Goal: Task Accomplishment & Management: Manage account settings

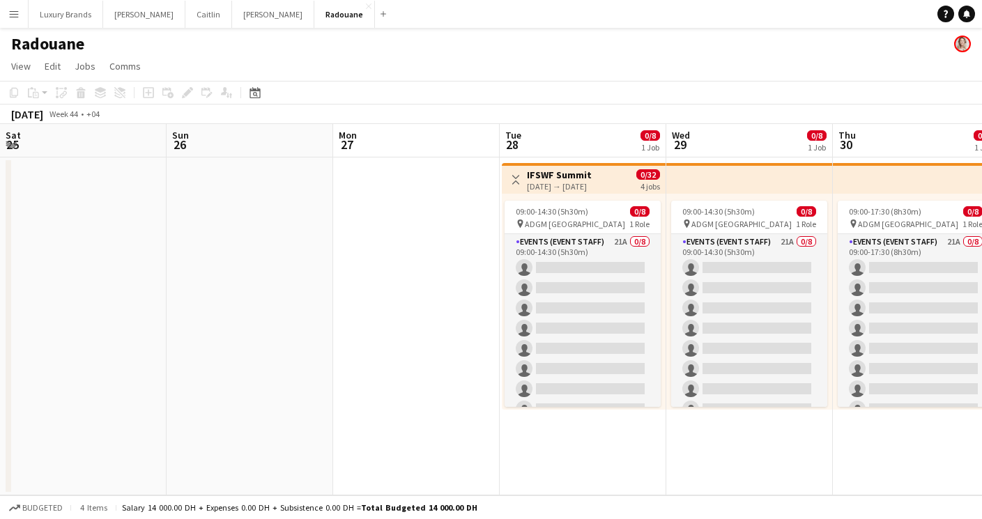
scroll to position [0, 385]
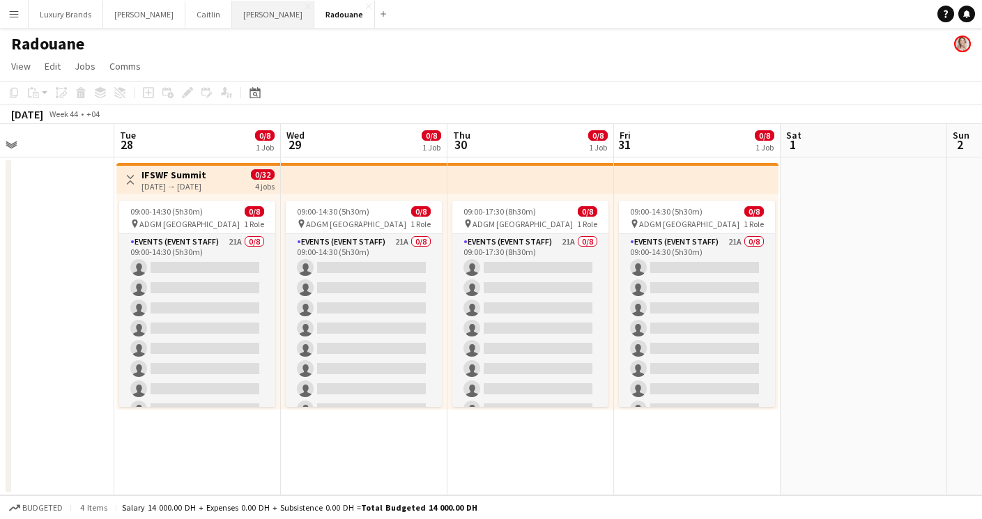
click at [232, 8] on button "[PERSON_NAME]" at bounding box center [273, 14] width 82 height 27
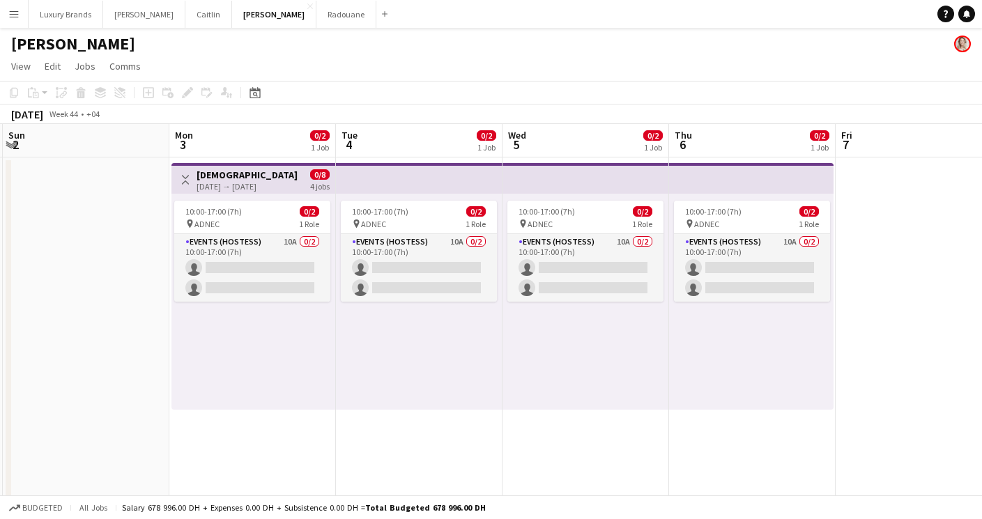
click at [242, 178] on h3 "[DEMOGRAPHIC_DATA] Hostess | ADIPEC Exhibition | [GEOGRAPHIC_DATA] | [DATE]-[DA…" at bounding box center [249, 175] width 104 height 13
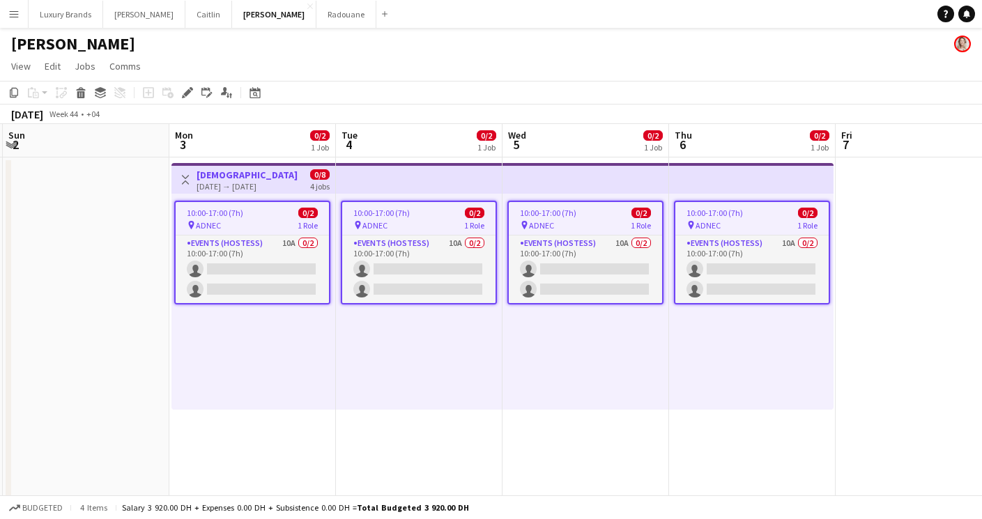
click at [247, 176] on h3 "[DEMOGRAPHIC_DATA] Hostess | ADIPEC Exhibition | [GEOGRAPHIC_DATA] | [DATE]-[DA…" at bounding box center [249, 175] width 104 height 13
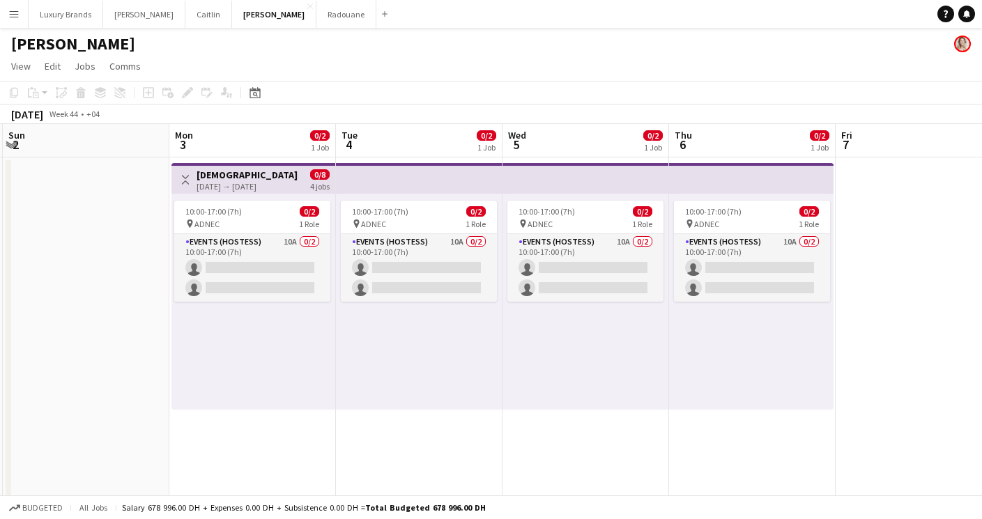
click at [247, 176] on h3 "[DEMOGRAPHIC_DATA] Hostess | ADIPEC Exhibition | [GEOGRAPHIC_DATA] | [DATE]-[DA…" at bounding box center [249, 175] width 104 height 13
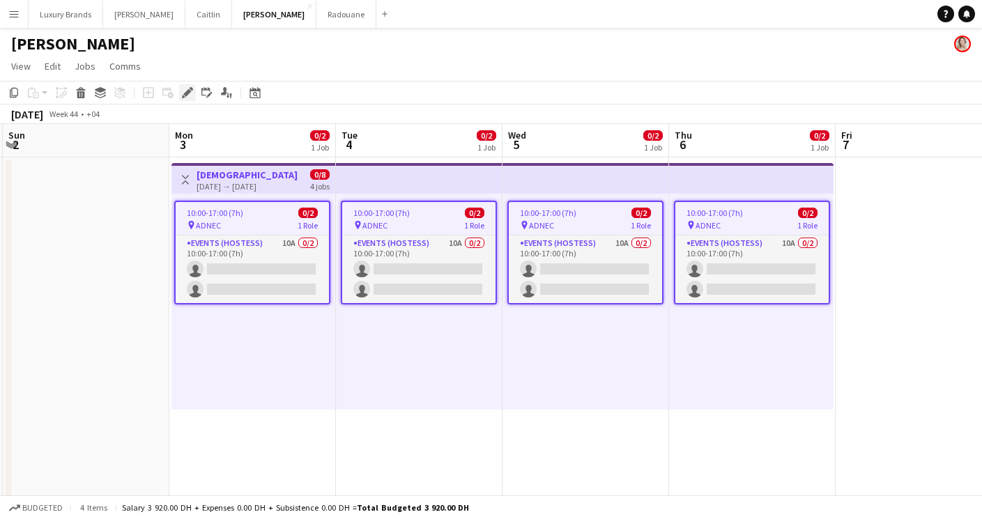
click at [186, 92] on icon at bounding box center [187, 93] width 8 height 8
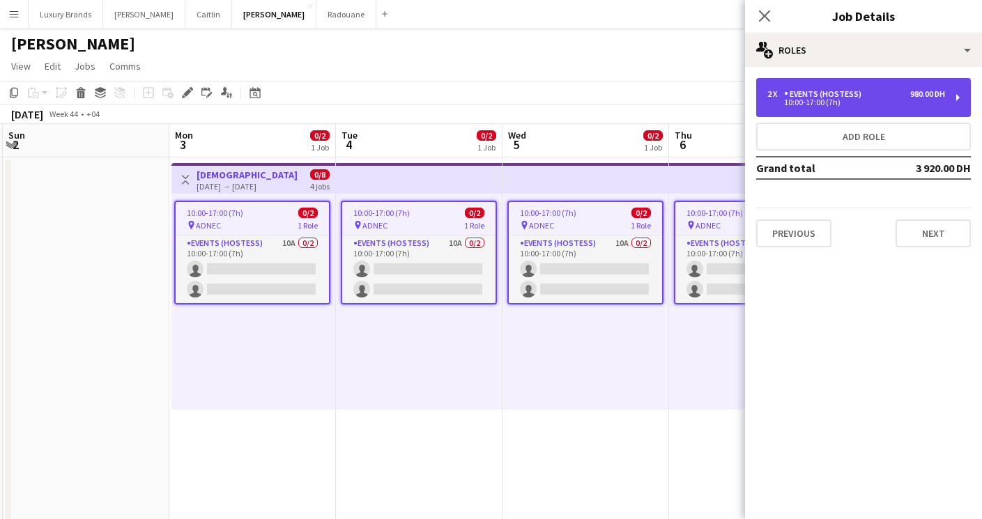
click at [794, 95] on div "Events (Hostess)" at bounding box center [825, 94] width 83 height 10
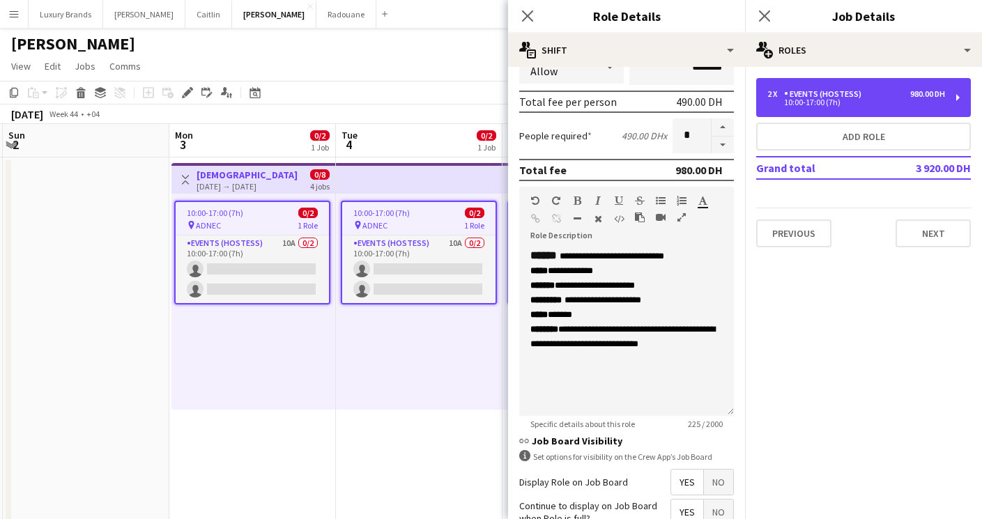
scroll to position [301, 0]
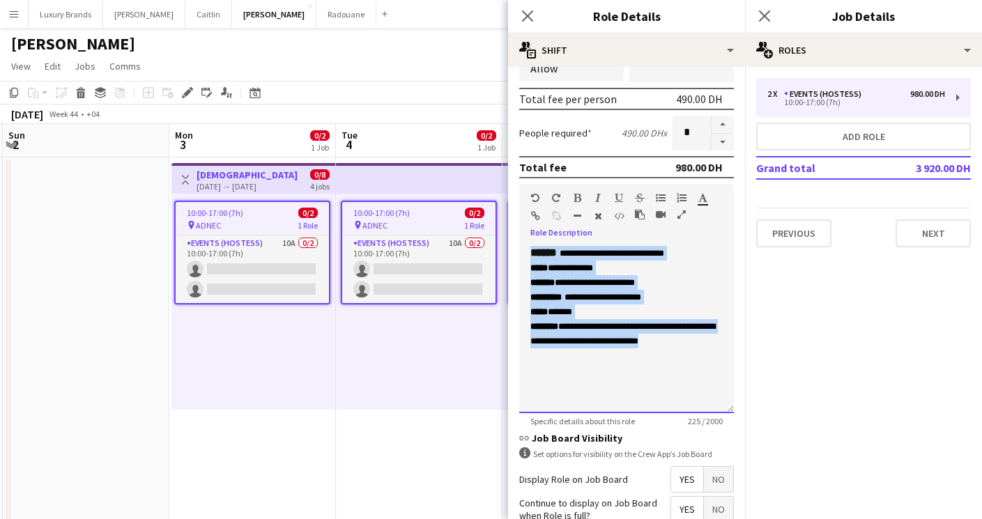
drag, startPoint x: 699, startPoint y: 345, endPoint x: 417, endPoint y: 206, distance: 314.5
click at [417, 206] on body "Menu Boards Boards Boards All jobs Status Workforce Workforce My Workforce Recr…" at bounding box center [491, 417] width 982 height 834
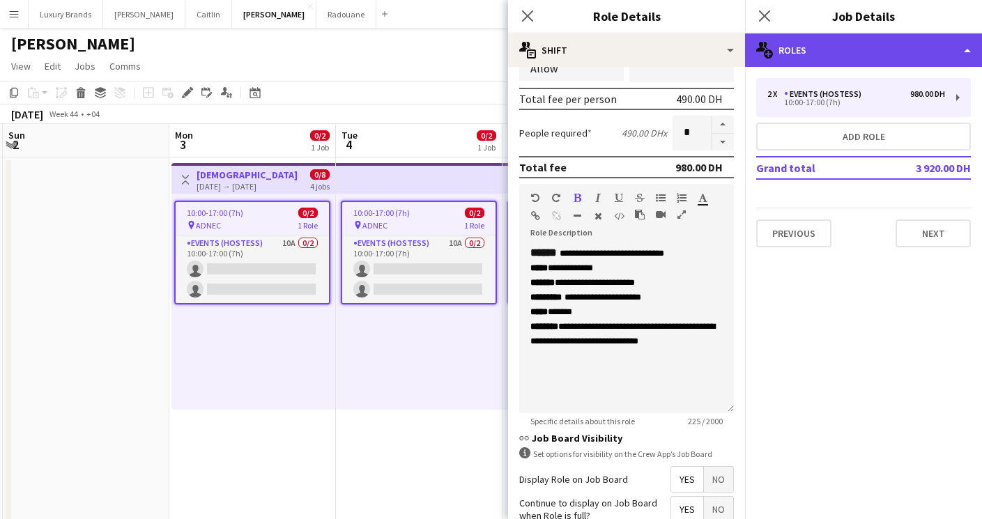
click at [825, 48] on div "multiple-users-add Roles" at bounding box center [863, 49] width 237 height 33
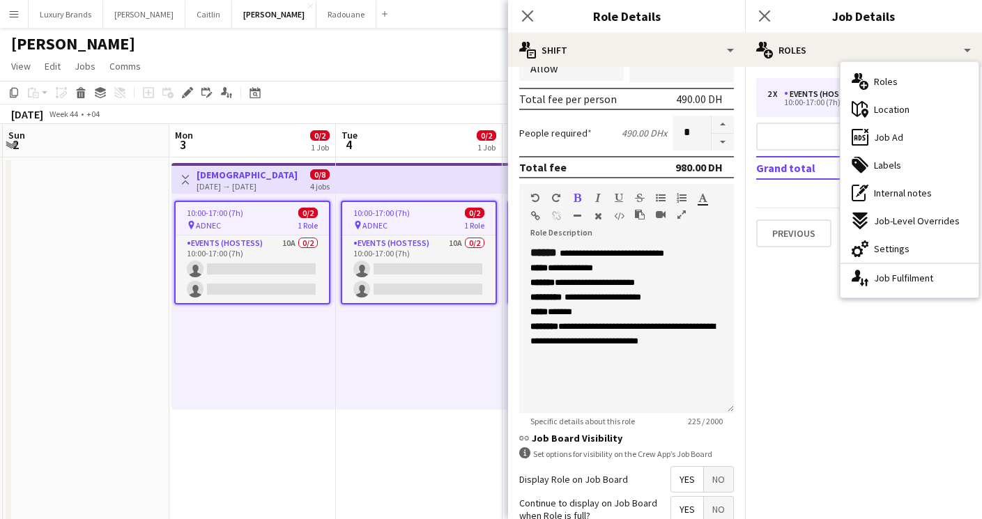
click at [811, 330] on mat-expansion-panel "pencil3 General details 2 x Events (Hostess) 980.00 DH 10:00-17:00 (7h) Add rol…" at bounding box center [863, 293] width 237 height 452
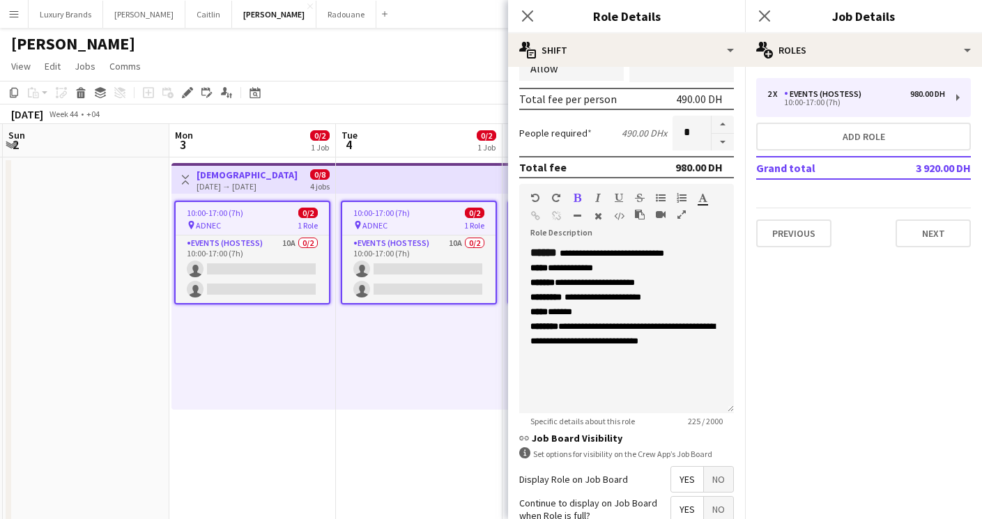
click at [811, 330] on mat-expansion-panel "pencil3 General details 2 x Events (Hostess) 980.00 DH 10:00-17:00 (7h) Add rol…" at bounding box center [863, 293] width 237 height 452
click at [469, 397] on div "10:00-17:00 (7h) 0/2 pin ADNEC 1 Role Events (Hostess) 10A 0/2 10:00-17:00 (7h)…" at bounding box center [419, 302] width 167 height 216
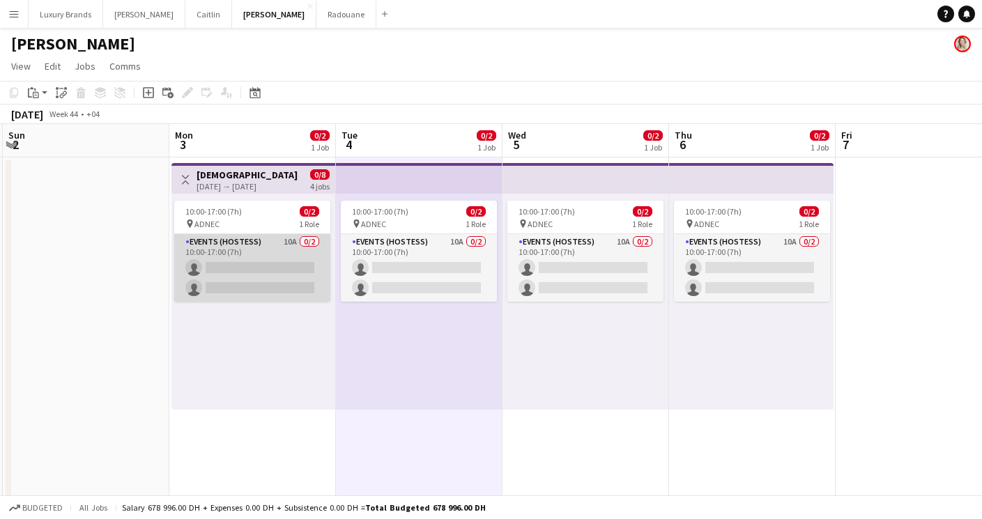
click at [259, 281] on app-card-role "Events (Hostess) 10A 0/2 10:00-17:00 (7h) single-neutral-actions single-neutral…" at bounding box center [252, 268] width 156 height 68
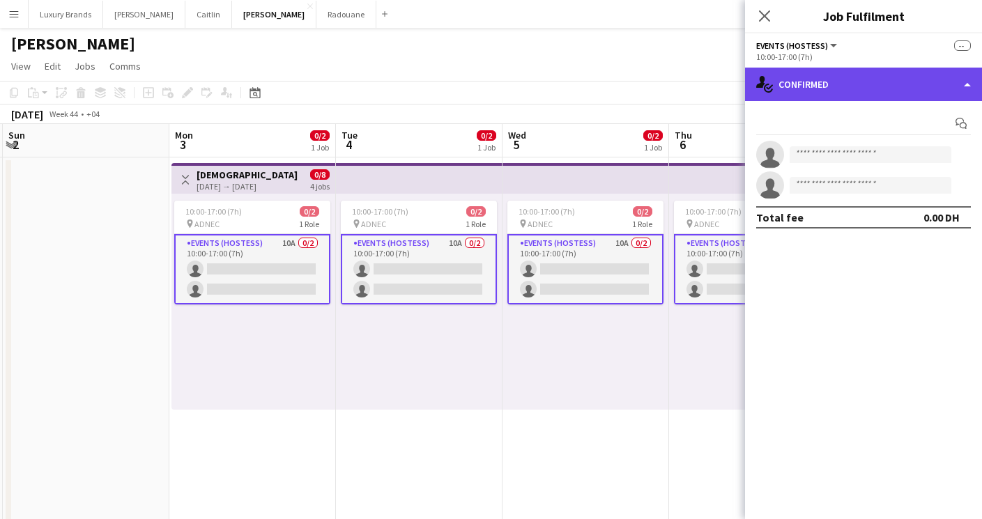
click at [845, 84] on div "single-neutral-actions-check-2 Confirmed" at bounding box center [863, 84] width 237 height 33
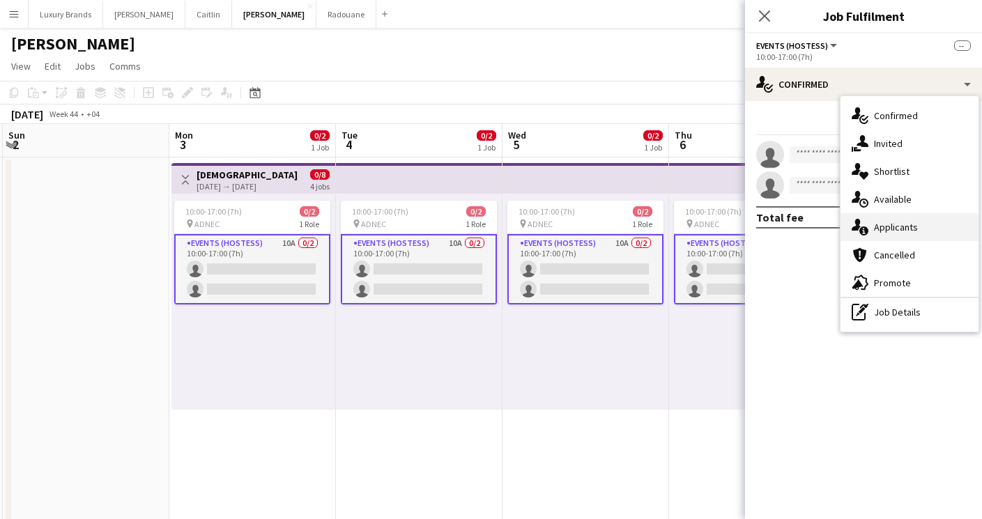
click at [912, 219] on div "single-neutral-actions-information Applicants" at bounding box center [910, 227] width 138 height 28
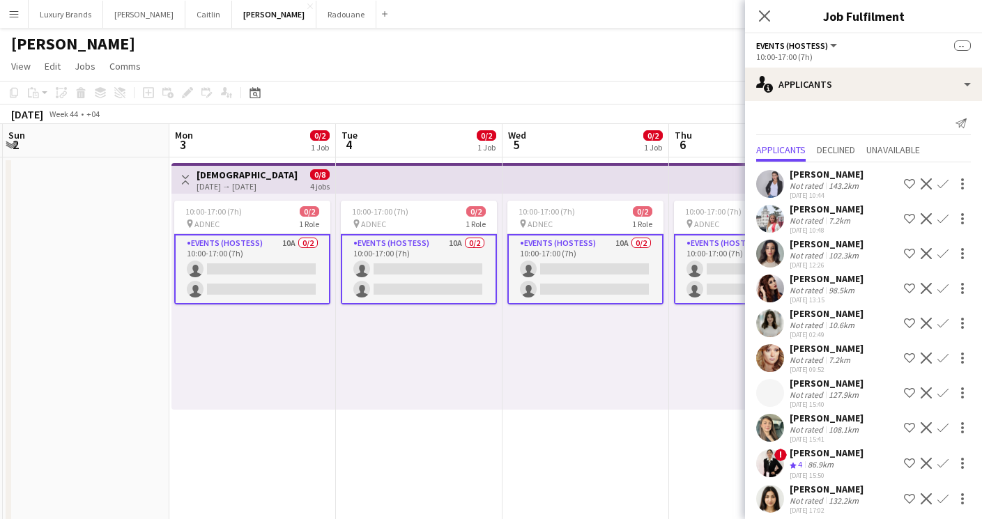
scroll to position [9, 0]
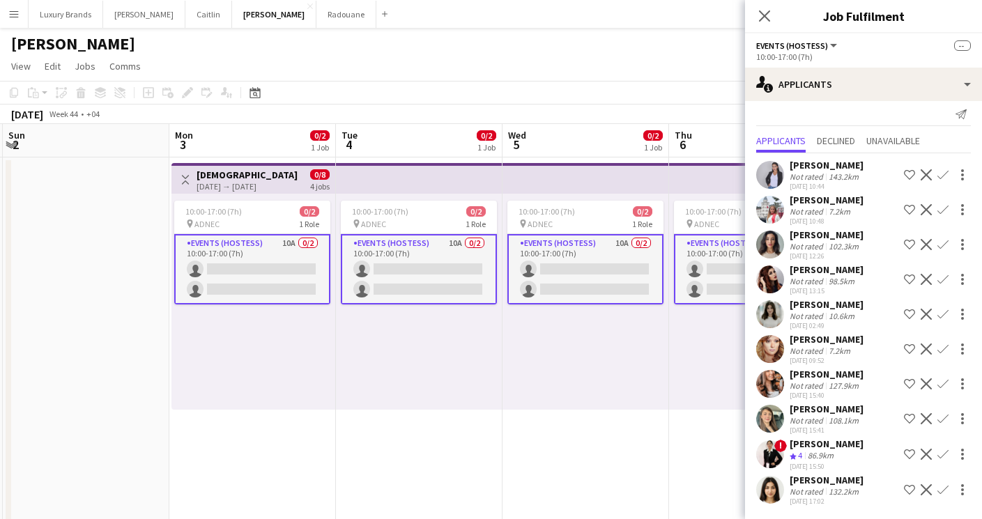
click at [144, 293] on app-date-cell at bounding box center [86, 484] width 167 height 652
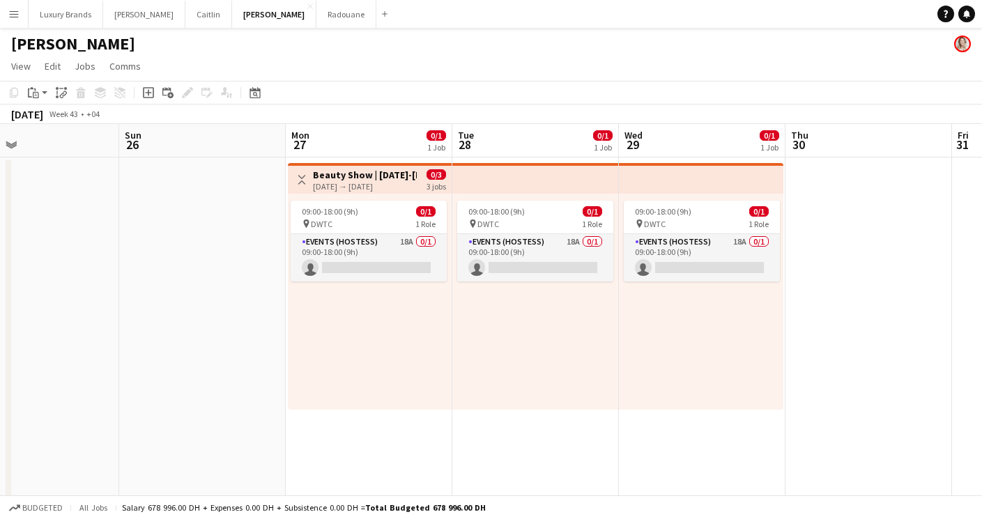
scroll to position [0, 436]
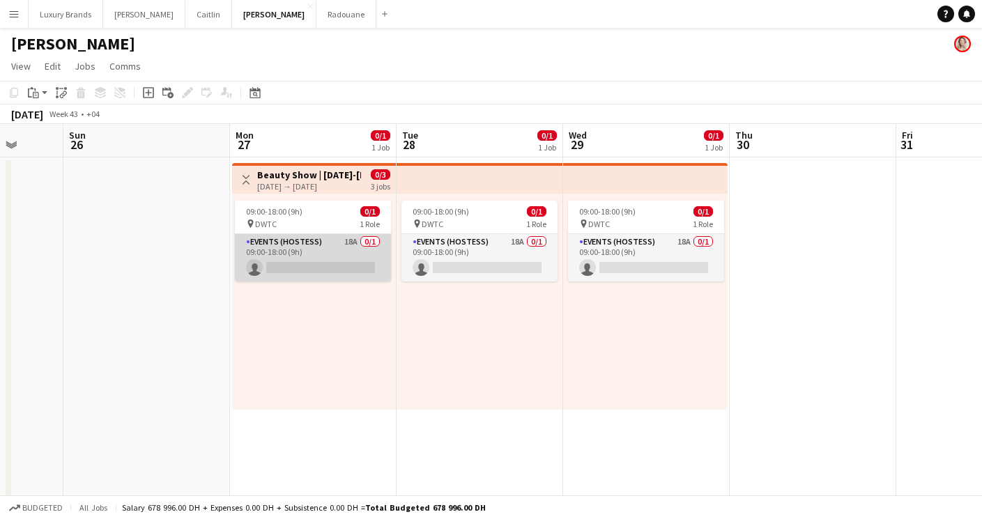
click at [309, 251] on app-card-role "Events (Hostess) 18A 0/1 09:00-18:00 (9h) single-neutral-actions" at bounding box center [313, 257] width 156 height 47
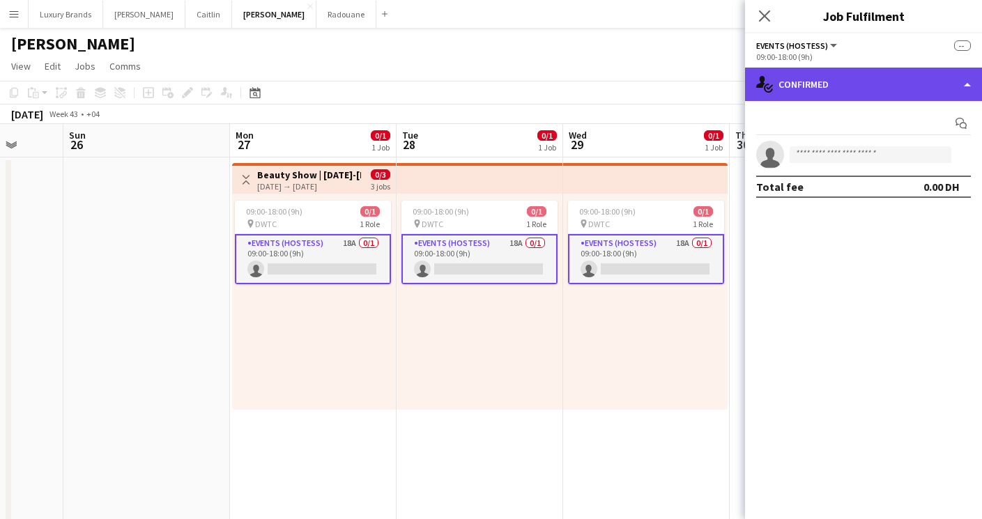
click at [858, 80] on div "single-neutral-actions-check-2 Confirmed" at bounding box center [863, 84] width 237 height 33
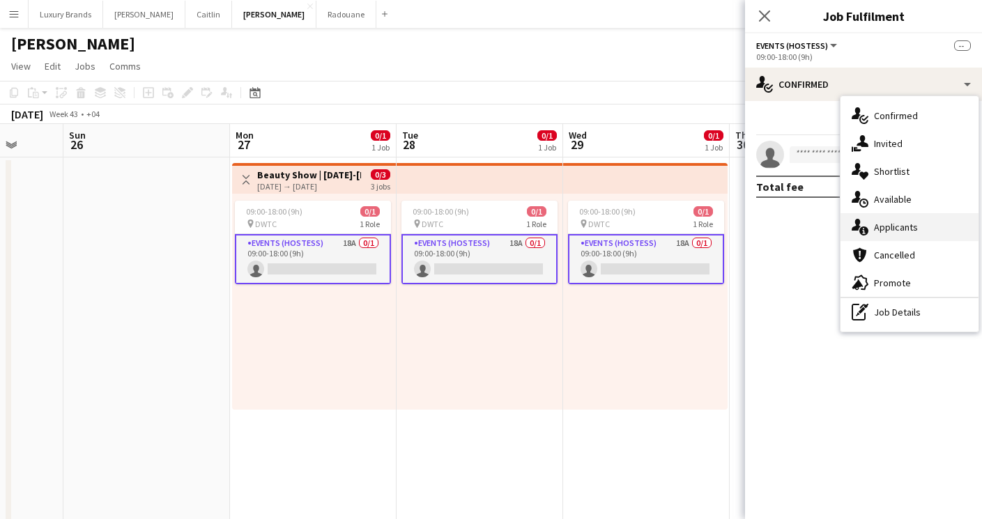
click at [908, 229] on span "Applicants" at bounding box center [896, 227] width 44 height 13
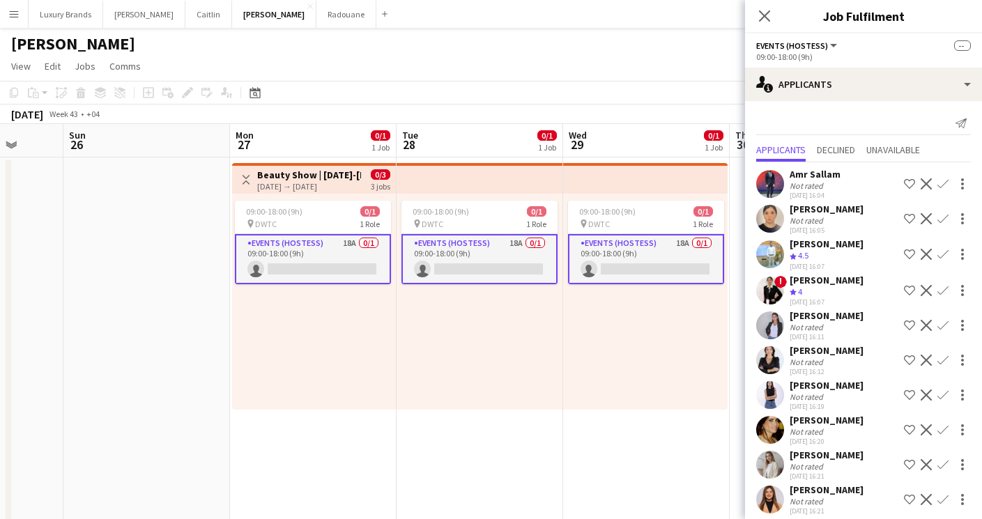
click at [927, 185] on app-icon "Decline" at bounding box center [926, 183] width 11 height 11
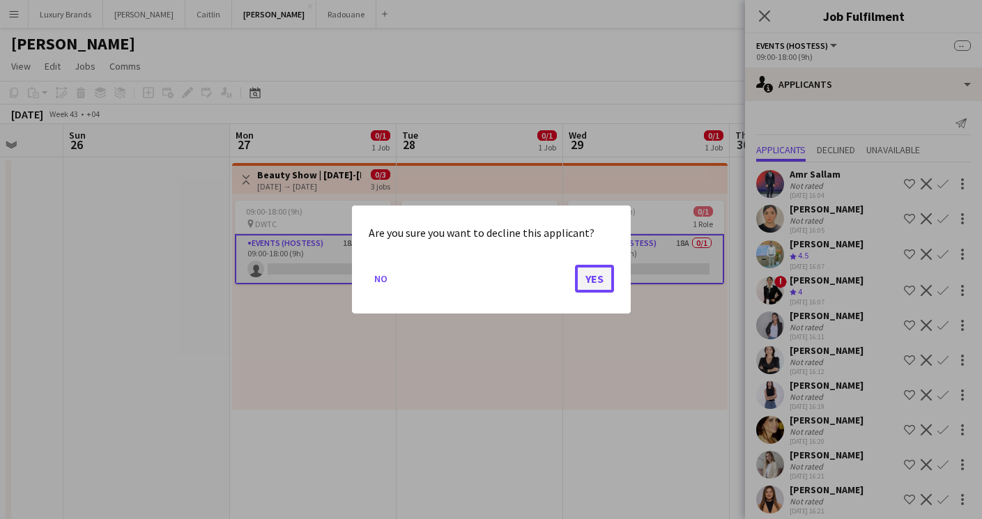
click at [594, 284] on button "Yes" at bounding box center [594, 279] width 39 height 28
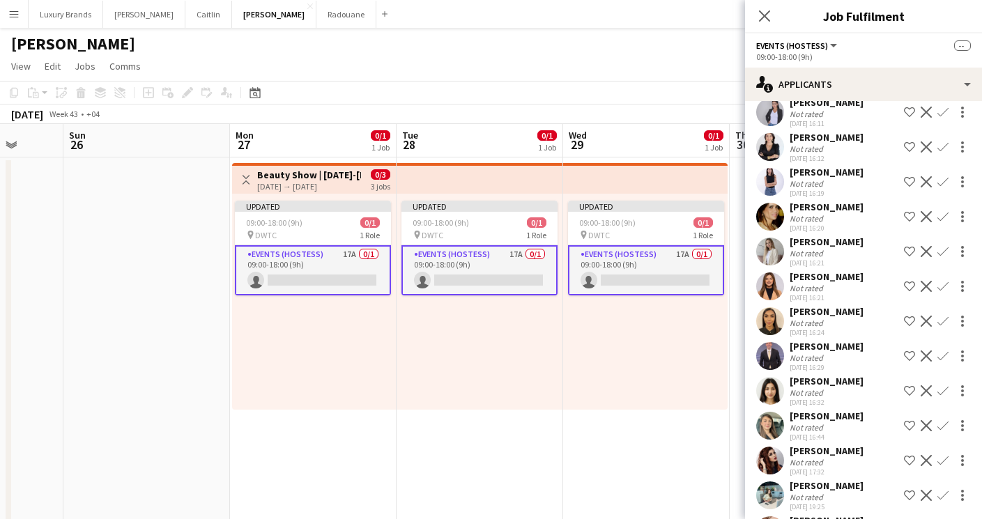
scroll to position [177, 0]
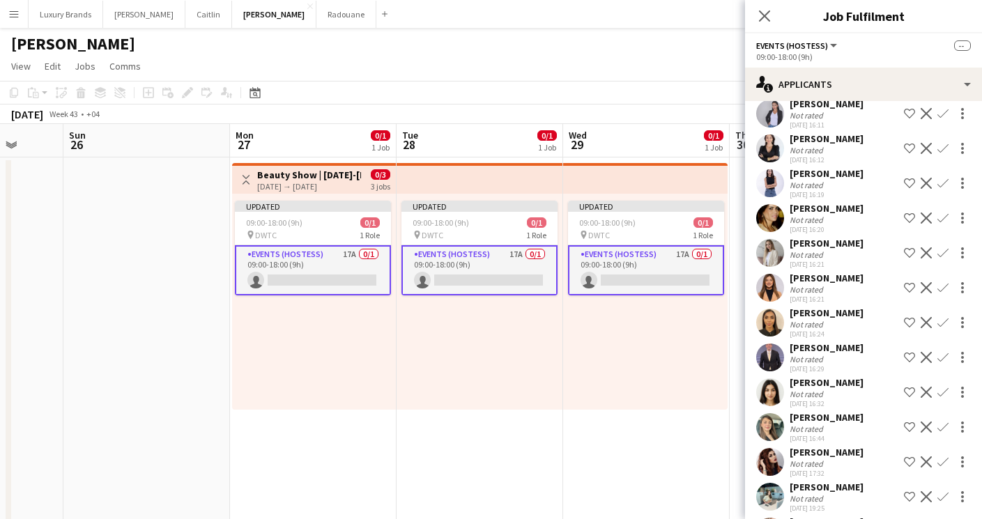
click at [926, 358] on app-icon "Decline" at bounding box center [926, 357] width 11 height 11
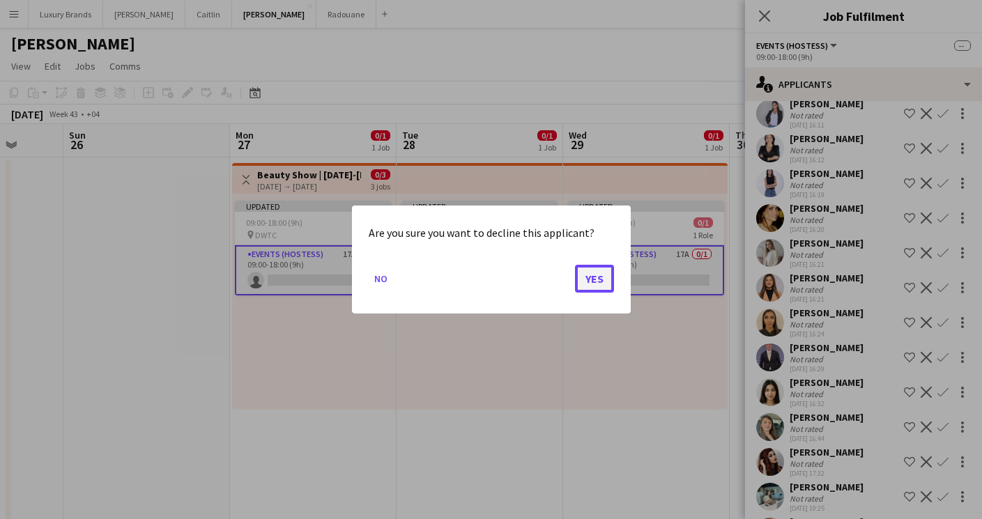
click at [585, 277] on button "Yes" at bounding box center [594, 279] width 39 height 28
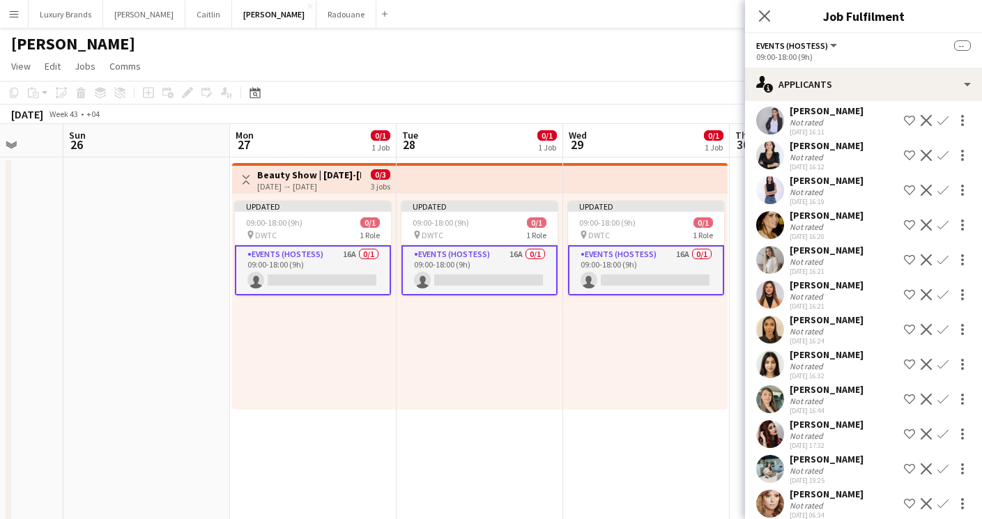
scroll to position [174, 0]
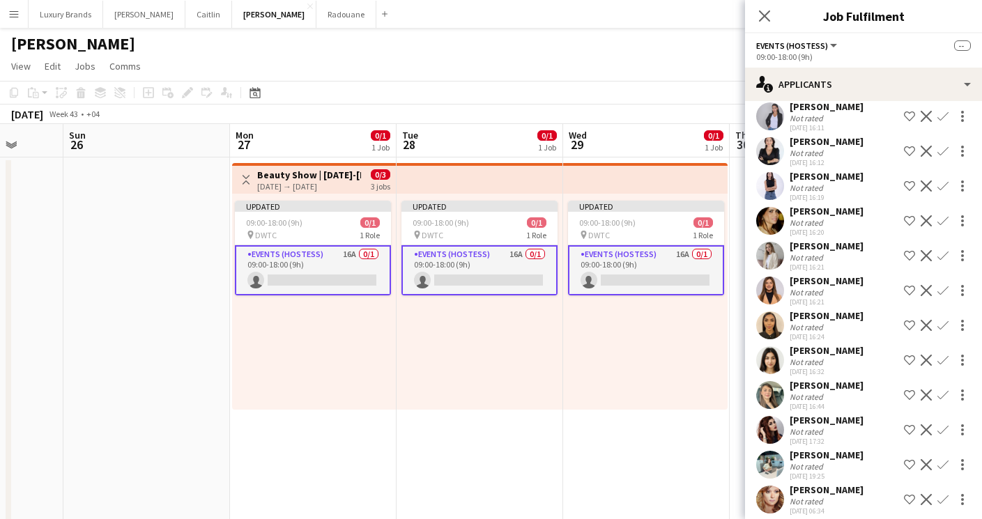
click at [813, 325] on div "Not rated" at bounding box center [808, 327] width 36 height 10
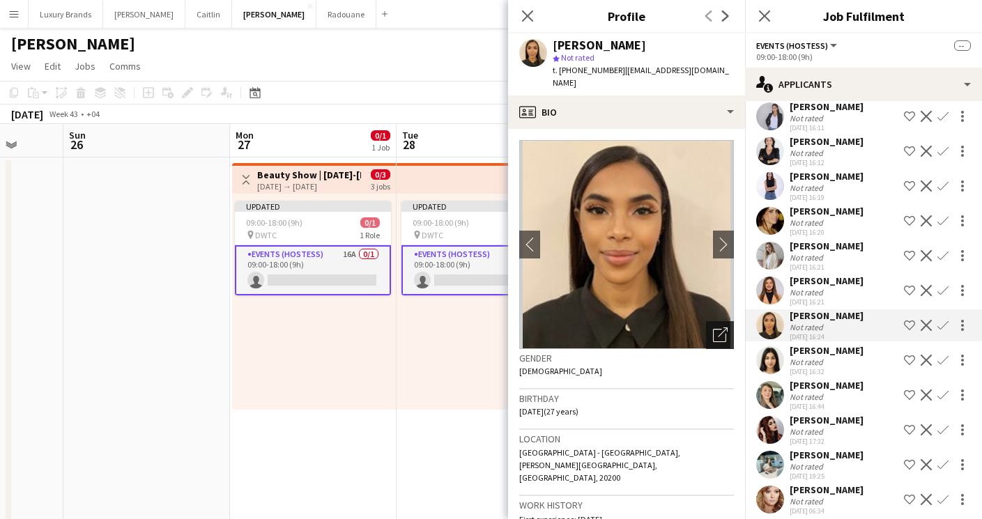
click at [715, 328] on icon "Open photos pop-in" at bounding box center [720, 335] width 15 height 15
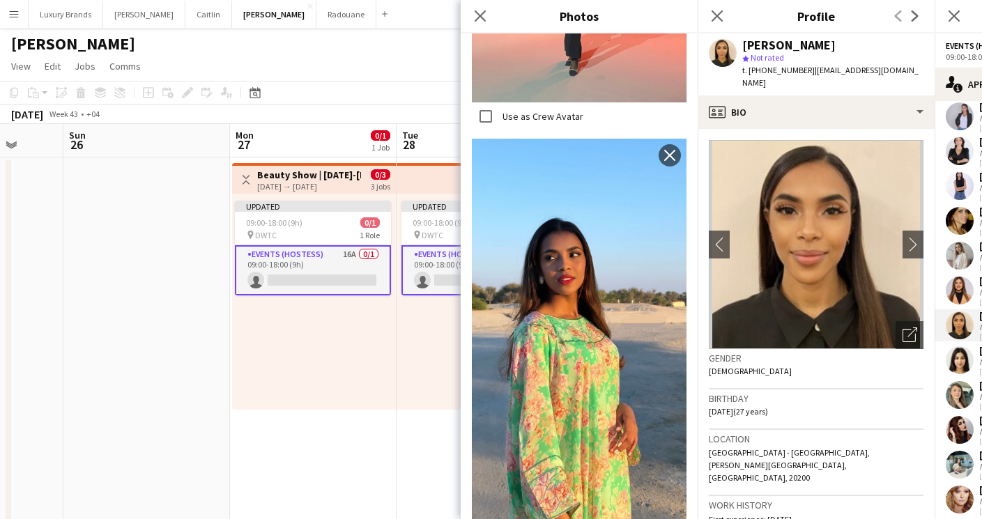
scroll to position [1160, 0]
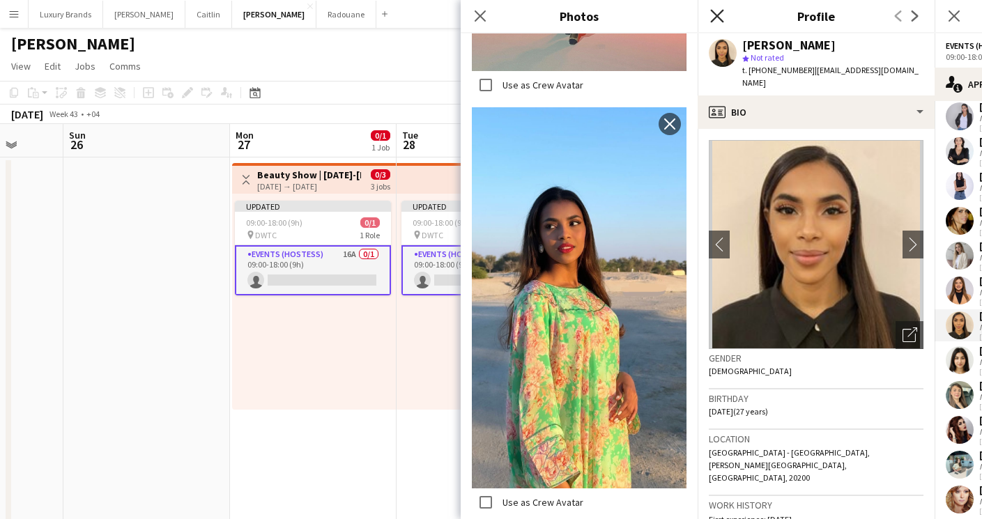
click at [714, 13] on icon at bounding box center [716, 15] width 13 height 13
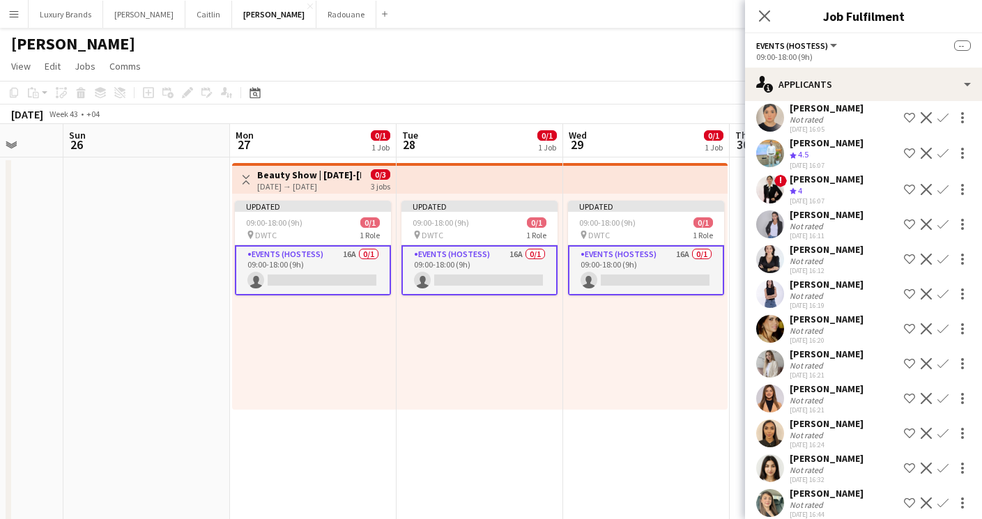
scroll to position [0, 0]
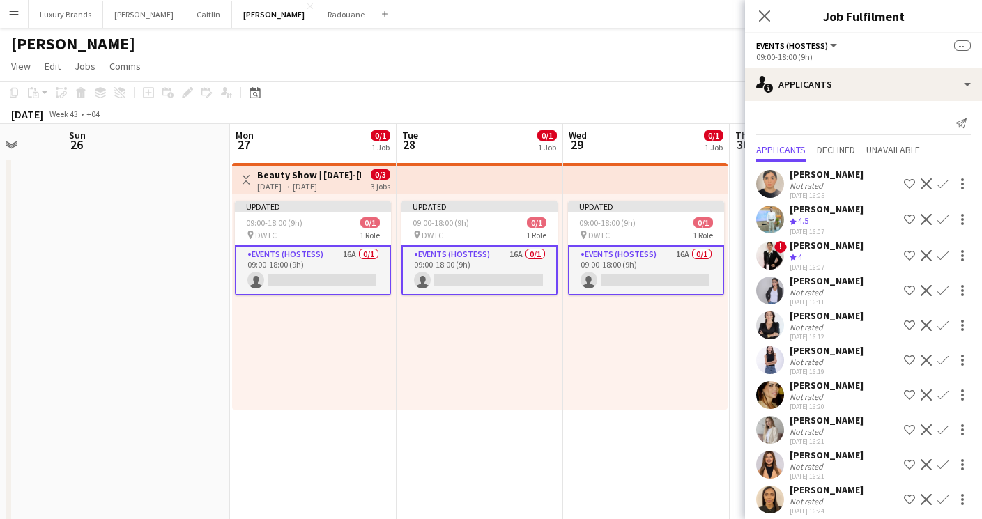
click at [832, 190] on div "Not rated" at bounding box center [827, 186] width 74 height 10
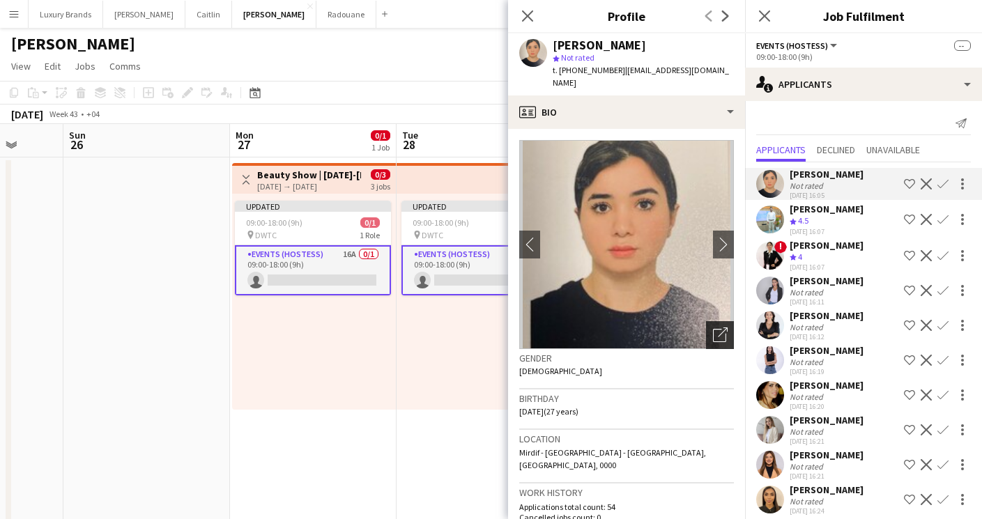
click at [720, 328] on icon "Open photos pop-in" at bounding box center [720, 335] width 15 height 15
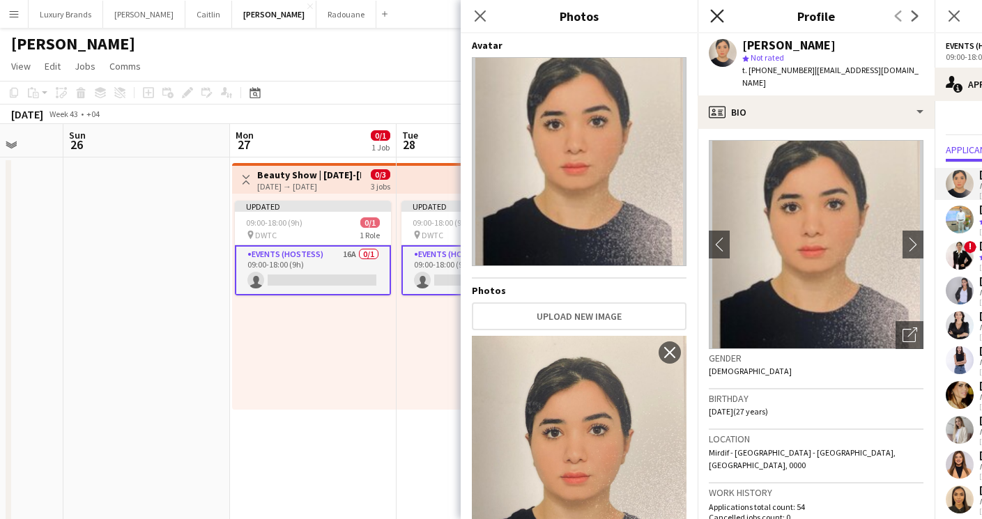
click at [717, 13] on icon "Close pop-in" at bounding box center [716, 15] width 13 height 13
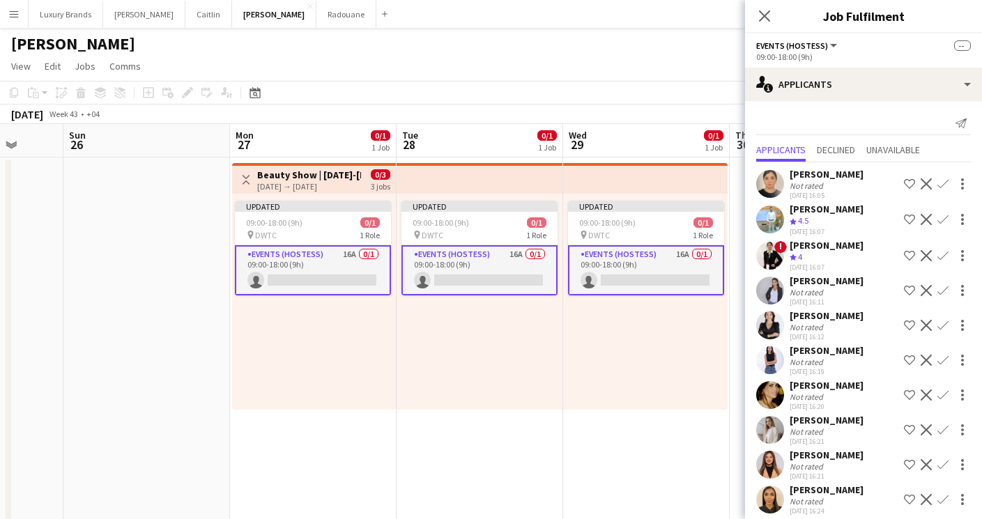
click at [922, 220] on app-icon "Decline" at bounding box center [926, 219] width 11 height 11
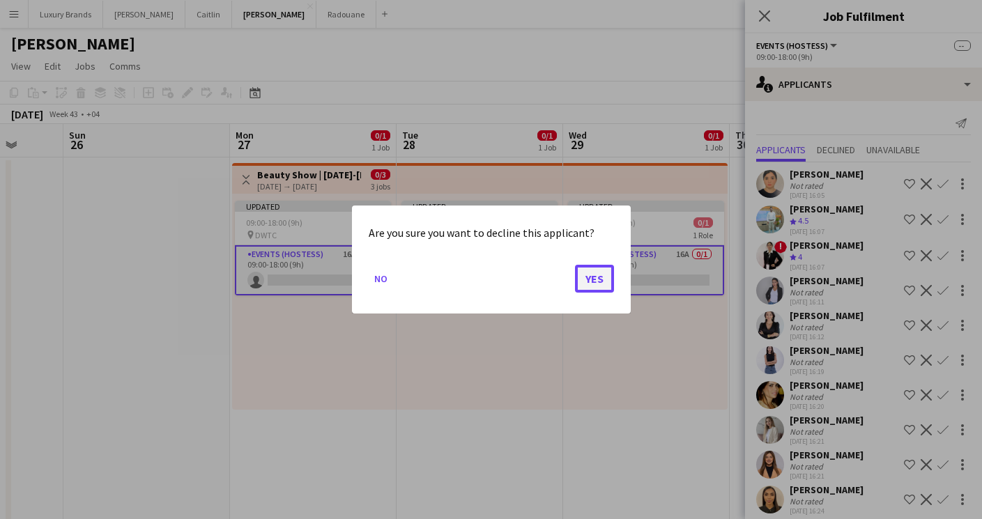
click at [594, 282] on button "Yes" at bounding box center [594, 279] width 39 height 28
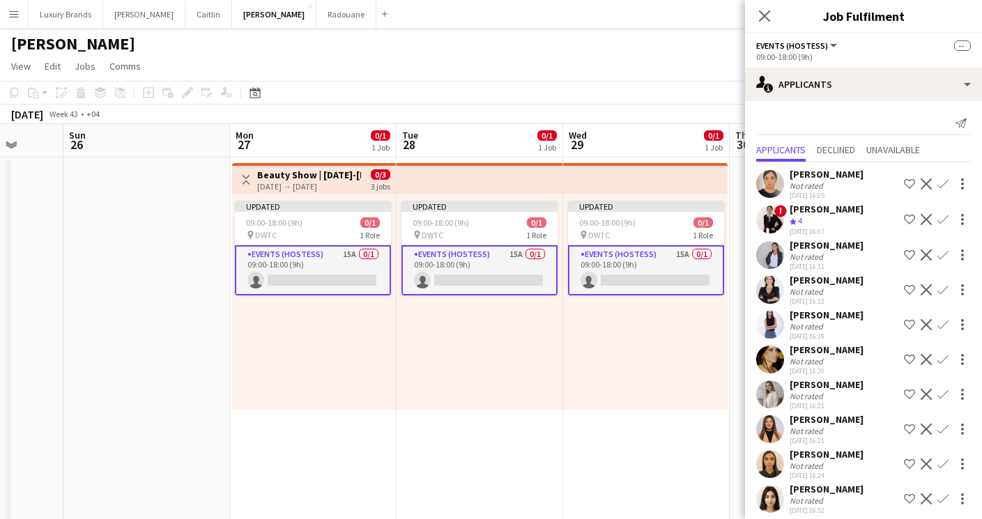
click at [842, 174] on div "[PERSON_NAME] Not rated [DATE] 16:05 Shortlist crew Decline Confirm" at bounding box center [863, 184] width 237 height 32
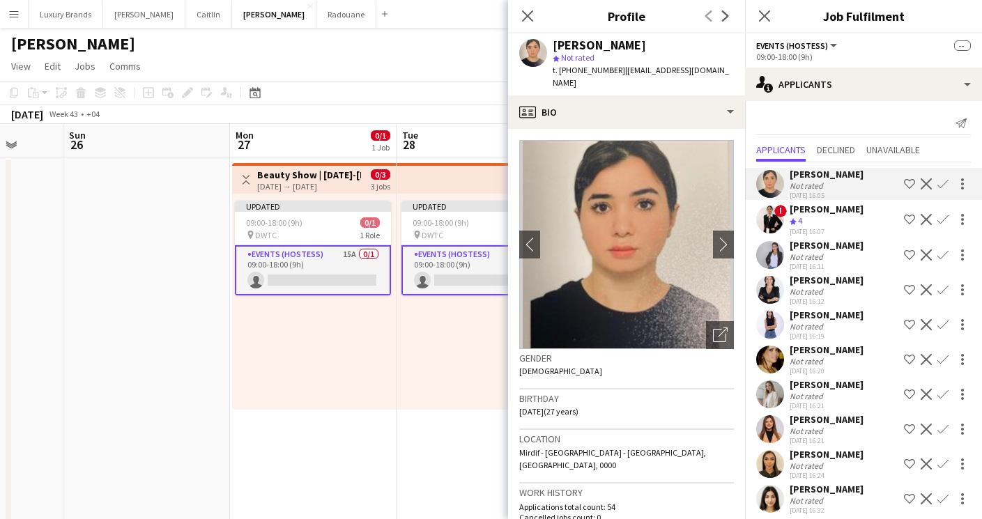
click at [634, 352] on h3 "Gender" at bounding box center [626, 358] width 215 height 13
click at [335, 496] on app-date-cell "Toggle View Beauty Show | [DATE]-[DATE] | DWTC [DATE] → [DATE] 0/3 3 jobs Updat…" at bounding box center [313, 484] width 167 height 652
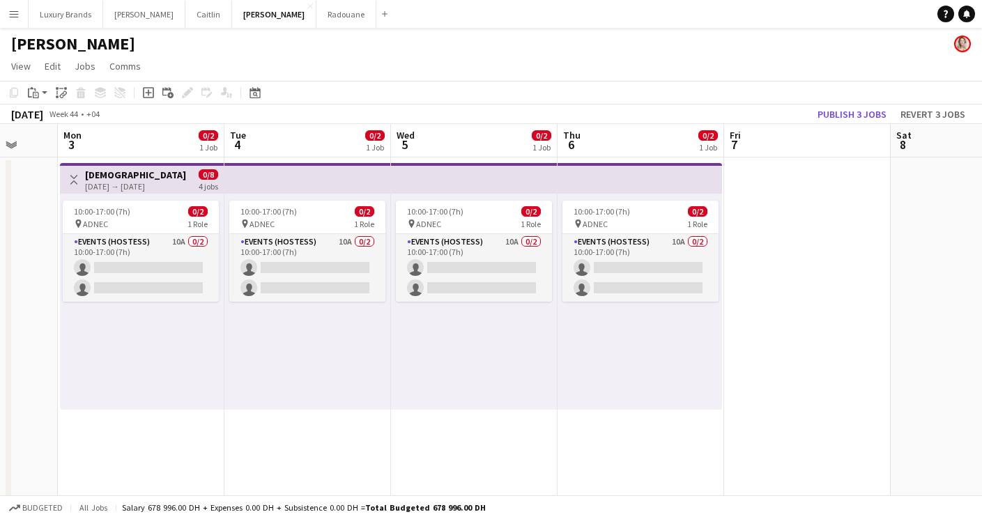
scroll to position [0, 462]
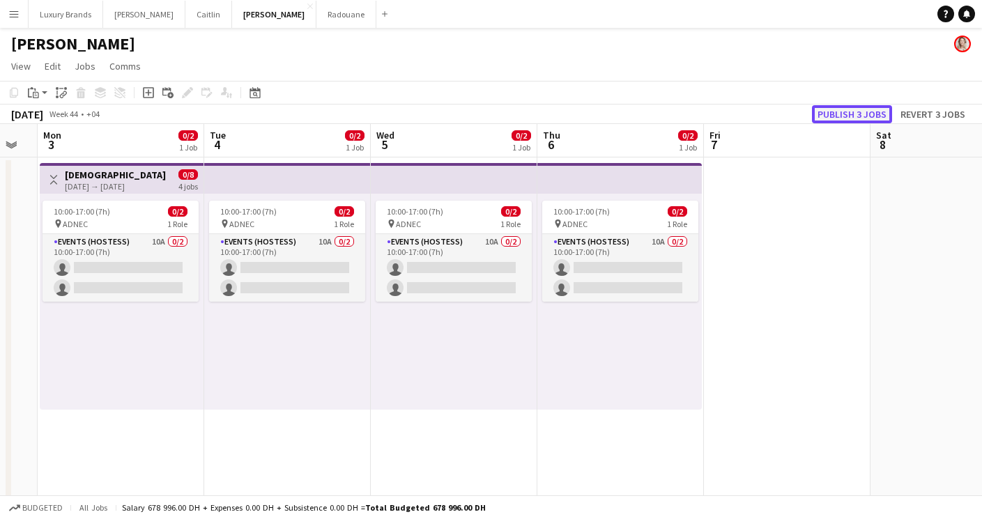
click at [872, 115] on button "Publish 3 jobs" at bounding box center [852, 114] width 80 height 18
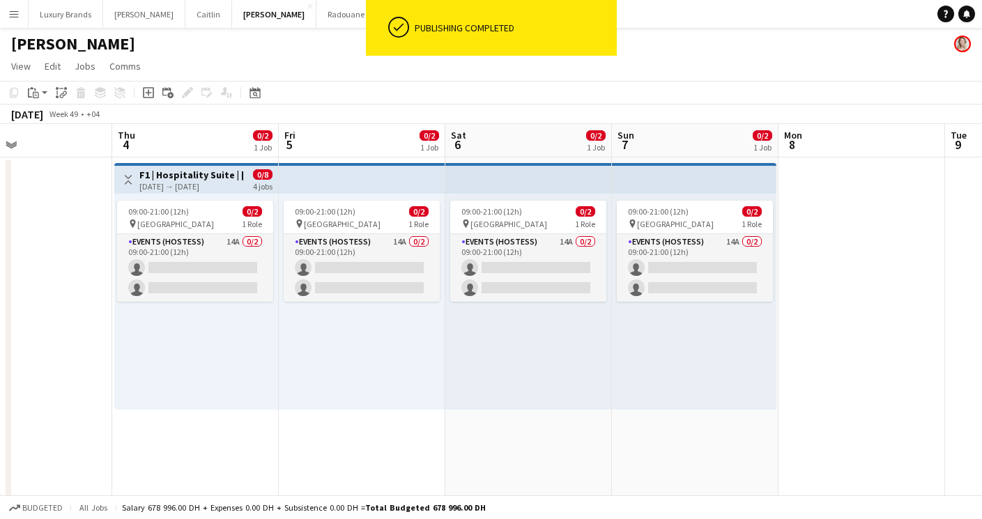
scroll to position [0, 562]
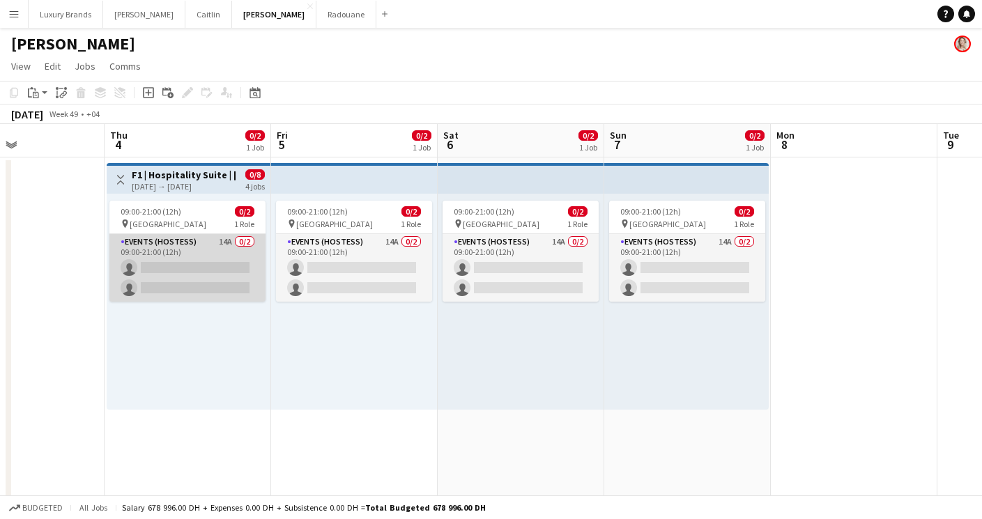
click at [178, 263] on app-card-role "Events (Hostess) 14A 0/2 09:00-21:00 (12h) single-neutral-actions single-neutra…" at bounding box center [187, 268] width 156 height 68
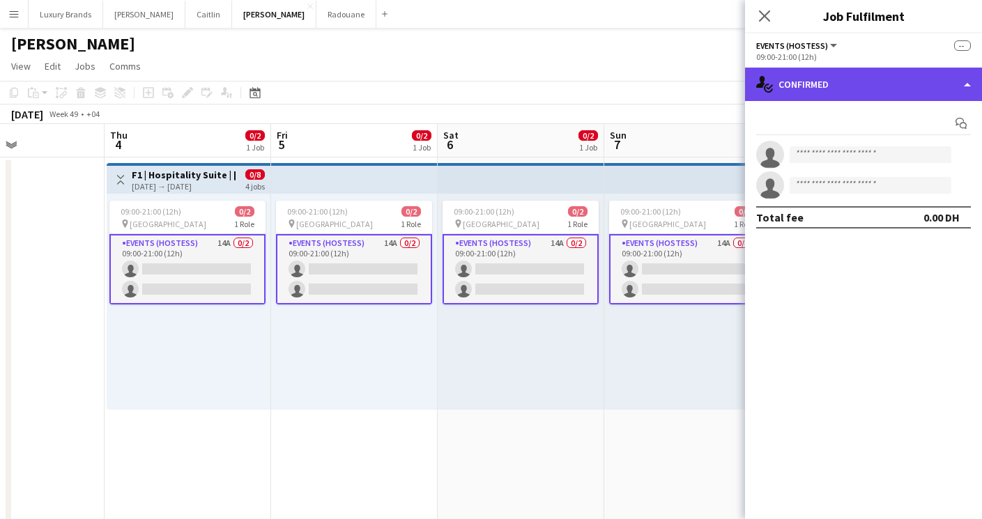
click at [825, 93] on div "single-neutral-actions-check-2 Confirmed" at bounding box center [863, 84] width 237 height 33
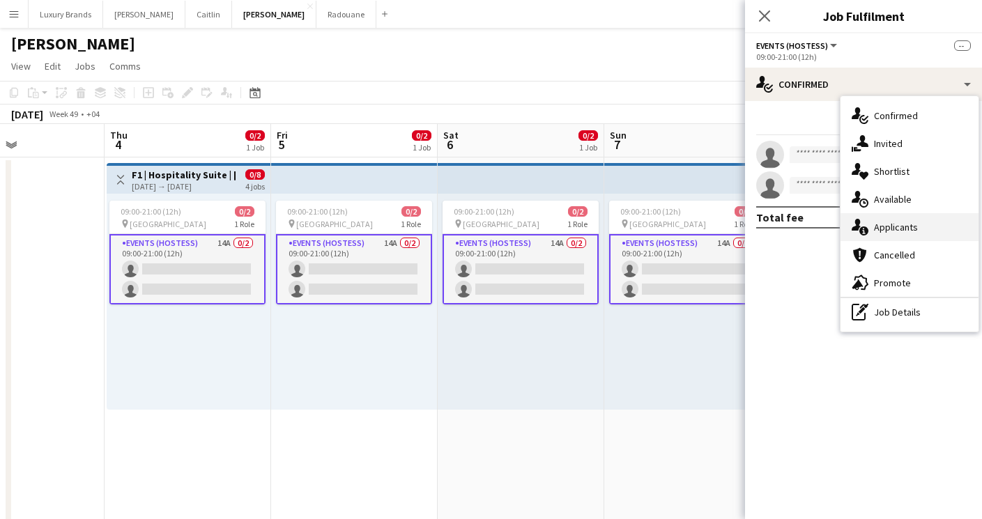
click at [898, 226] on span "Applicants" at bounding box center [896, 227] width 44 height 13
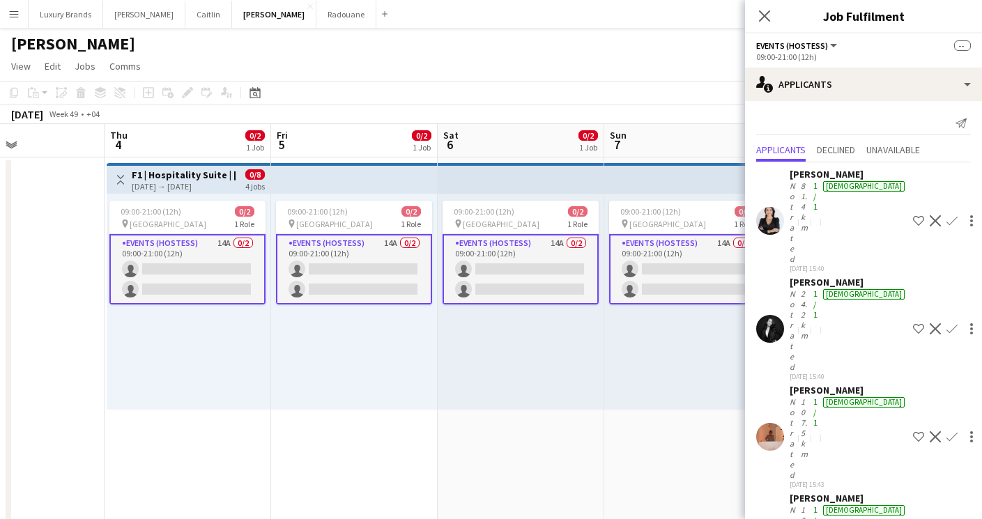
click at [178, 265] on app-card-role "Events (Hostess) 14A 0/2 09:00-21:00 (12h) single-neutral-actions single-neutra…" at bounding box center [187, 269] width 156 height 70
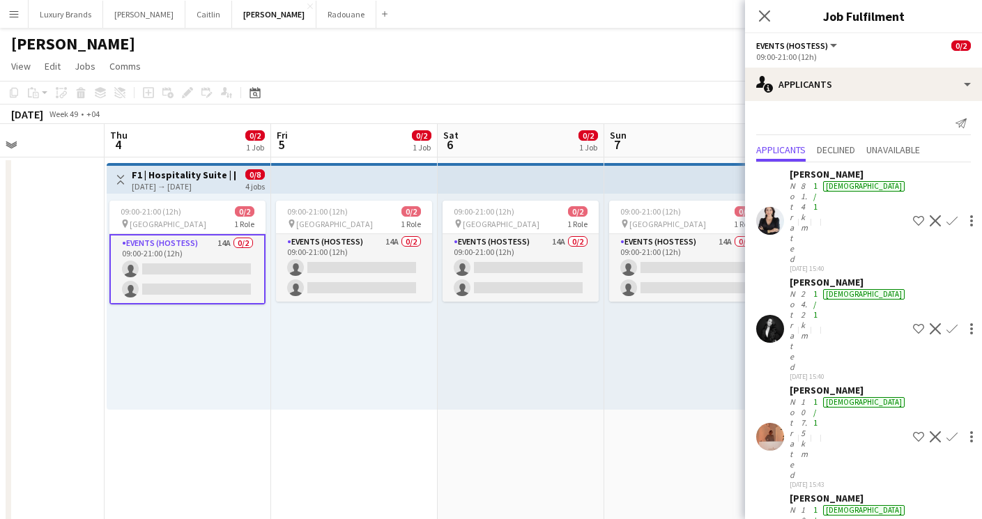
click at [189, 194] on div "09:00-21:00 (12h) 0/2 pin Yas Island 1 Role Events (Hostess) 14A 0/2 09:00-21:0…" at bounding box center [189, 302] width 164 height 216
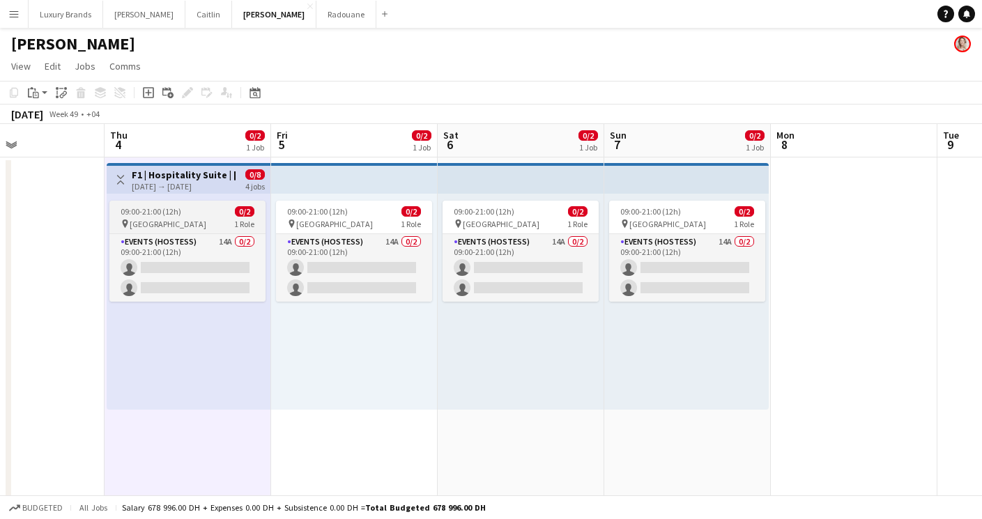
click at [178, 213] on span "09:00-21:00 (12h)" at bounding box center [151, 211] width 61 height 10
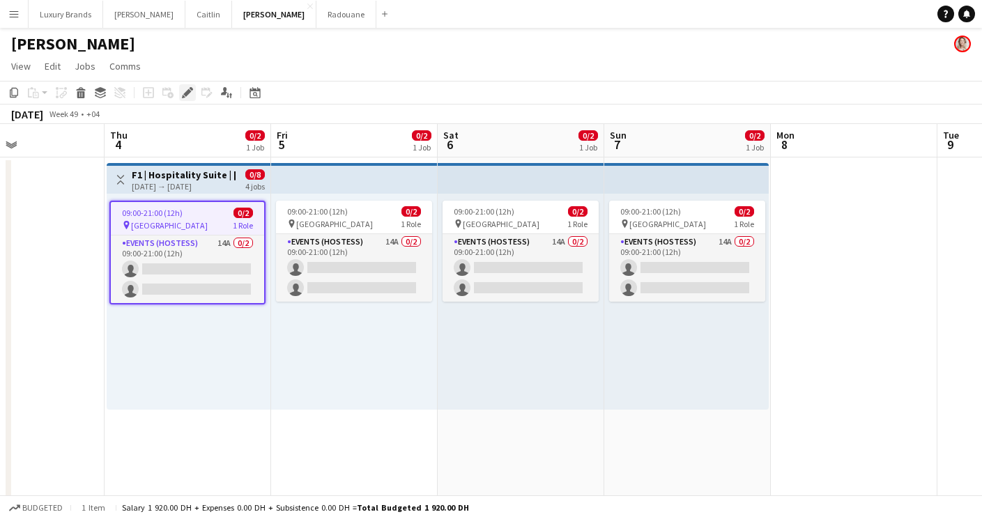
click at [187, 89] on icon "Edit" at bounding box center [187, 92] width 11 height 11
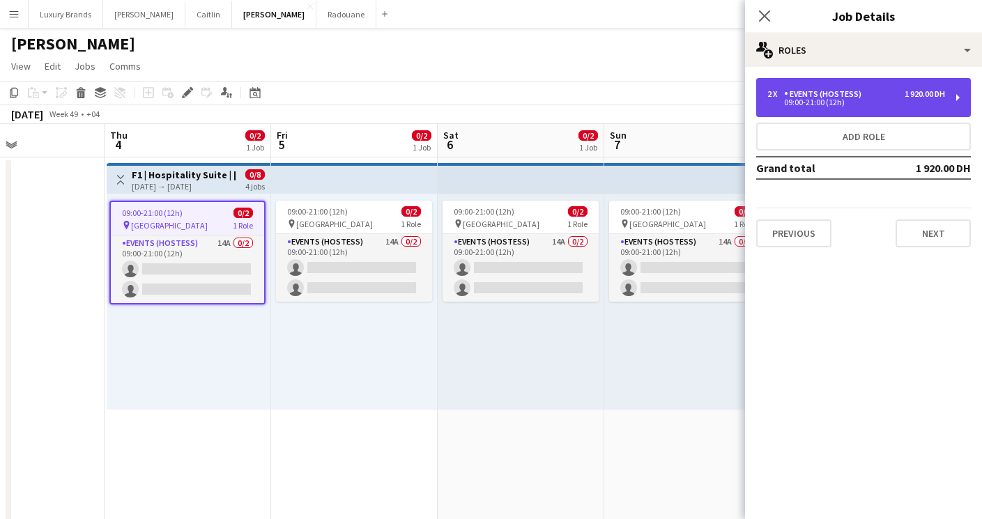
click at [843, 95] on div "Events (Hostess)" at bounding box center [825, 94] width 83 height 10
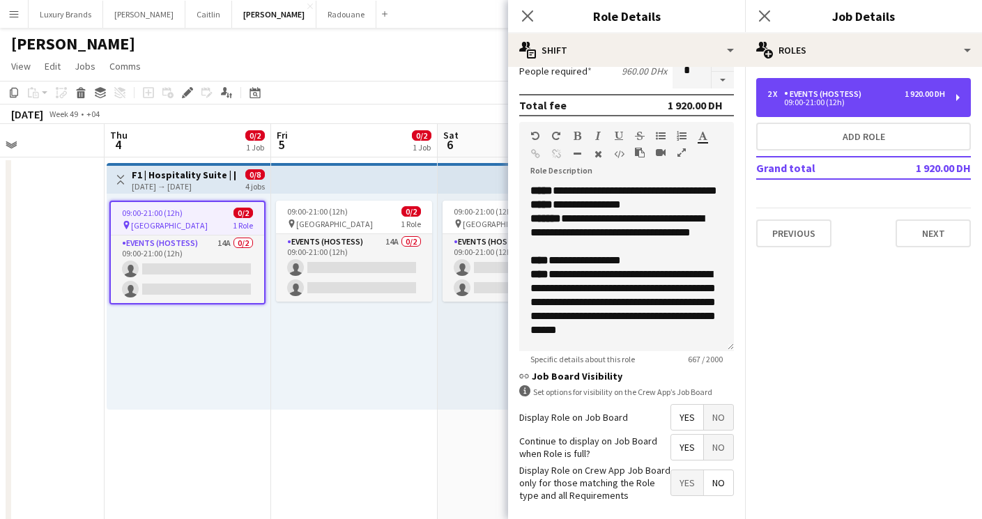
scroll to position [425, 0]
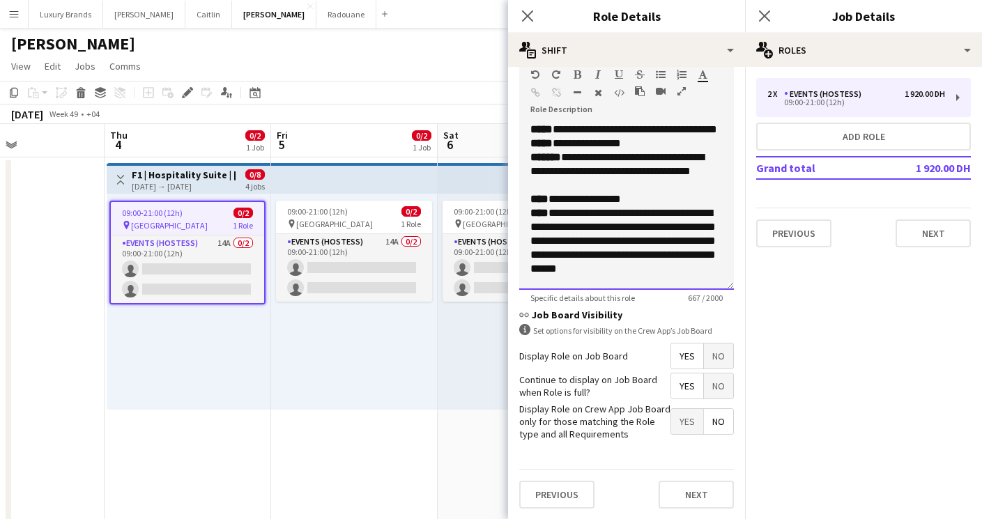
click at [620, 243] on div "**********" at bounding box center [626, 241] width 192 height 70
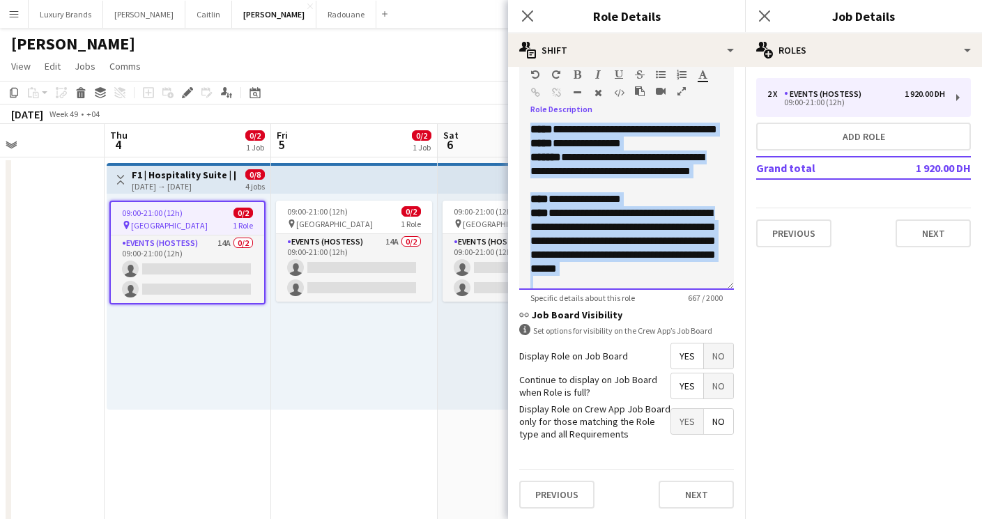
copy div "**********"
click at [763, 14] on icon at bounding box center [764, 15] width 13 height 13
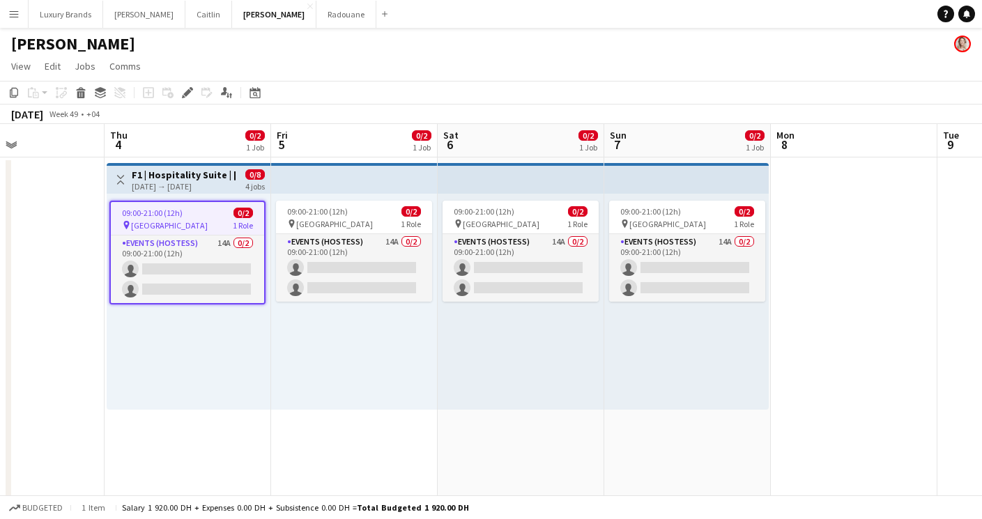
click at [524, 463] on app-date-cell "09:00-21:00 (12h) 0/2 pin Yas Island 1 Role Events (Hostess) 14A 0/2 09:00-21:0…" at bounding box center [521, 484] width 167 height 652
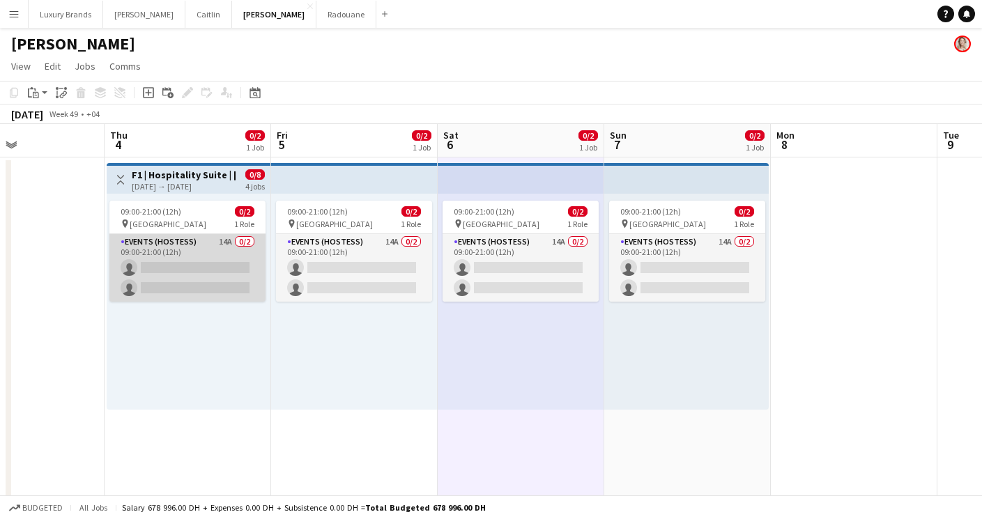
click at [205, 247] on app-card-role "Events (Hostess) 14A 0/2 09:00-21:00 (12h) single-neutral-actions single-neutra…" at bounding box center [187, 268] width 156 height 68
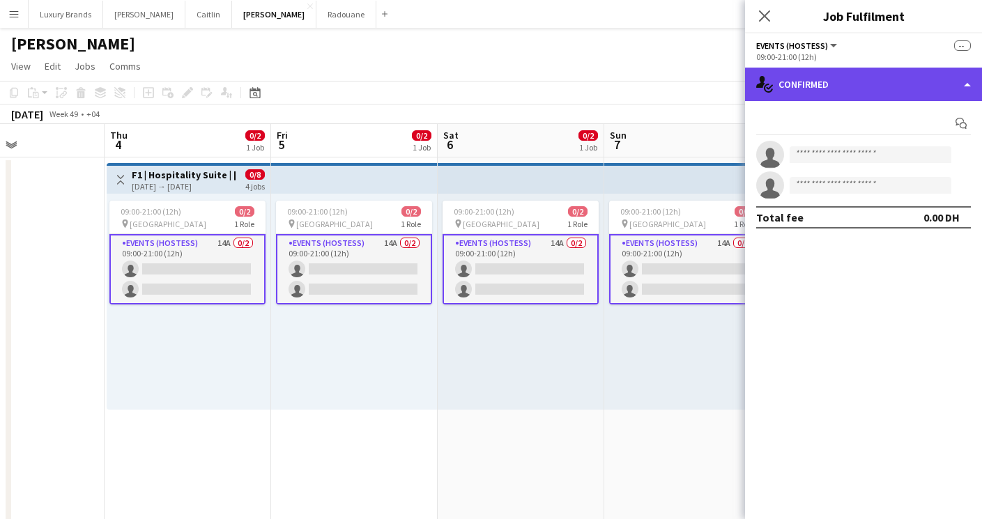
click at [819, 81] on div "single-neutral-actions-check-2 Confirmed" at bounding box center [863, 84] width 237 height 33
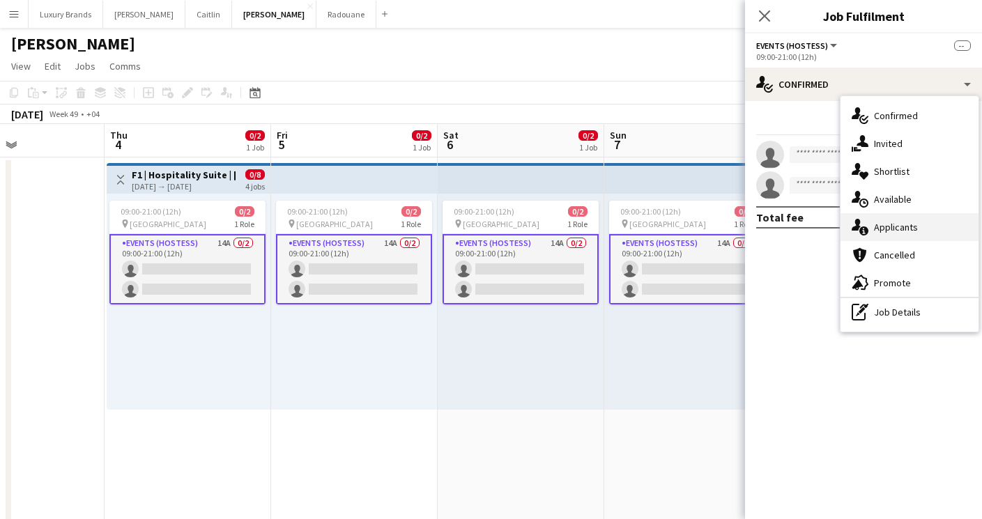
click at [899, 231] on span "Applicants" at bounding box center [896, 227] width 44 height 13
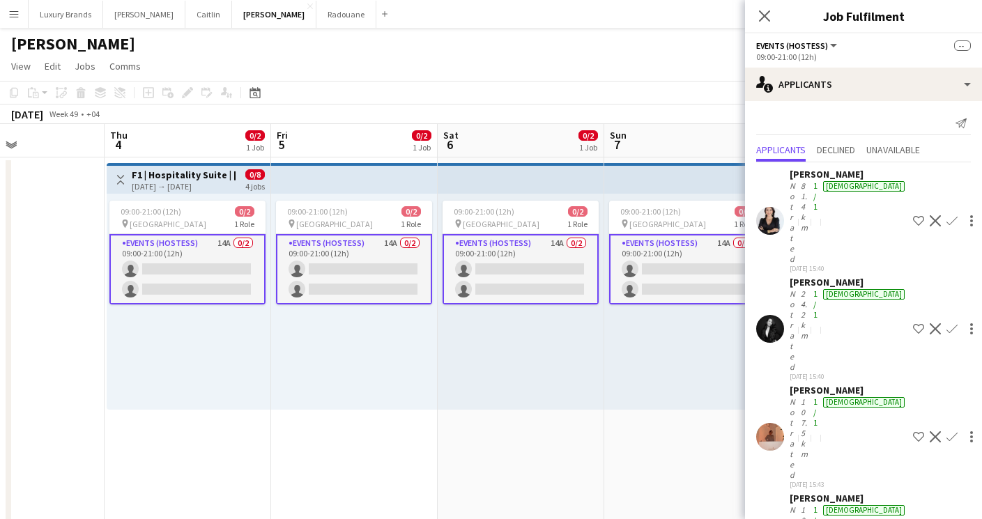
click at [353, 427] on app-date-cell "09:00-21:00 (12h) 0/2 pin Yas Island 1 Role Events (Hostess) 14A 0/2 09:00-21:0…" at bounding box center [354, 484] width 167 height 652
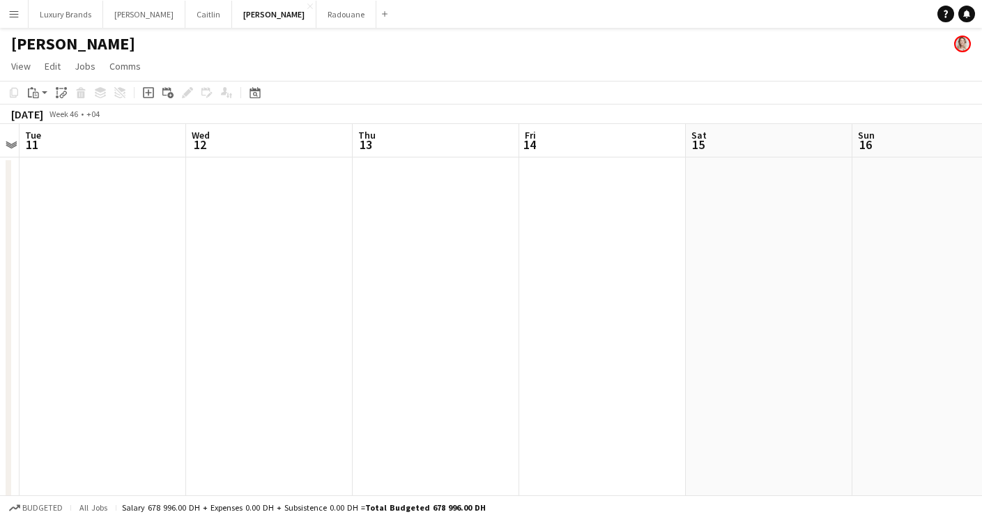
scroll to position [0, 484]
click at [319, 90] on app-toolbar "Copy Paste Paste Command V Paste with crew Command Shift V Paste linked Job [GE…" at bounding box center [491, 93] width 982 height 24
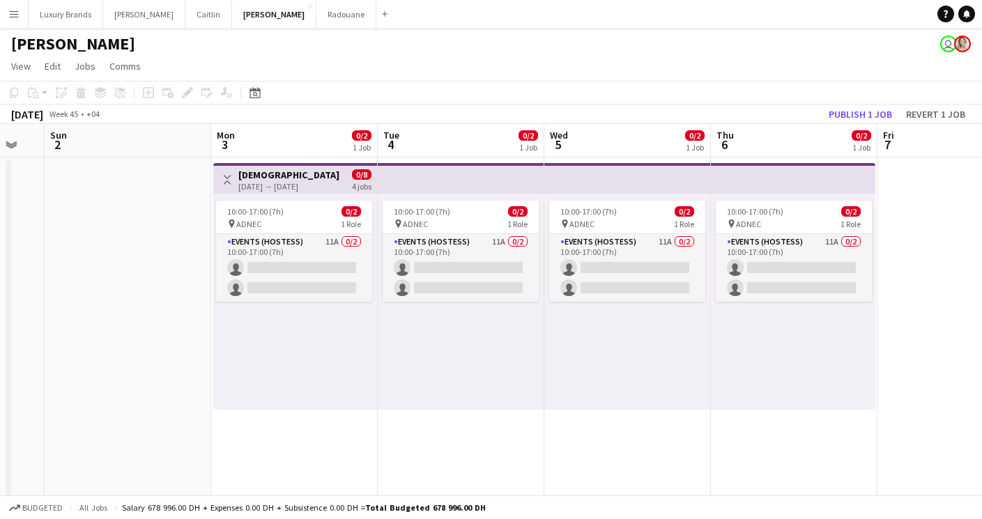
scroll to position [0, 286]
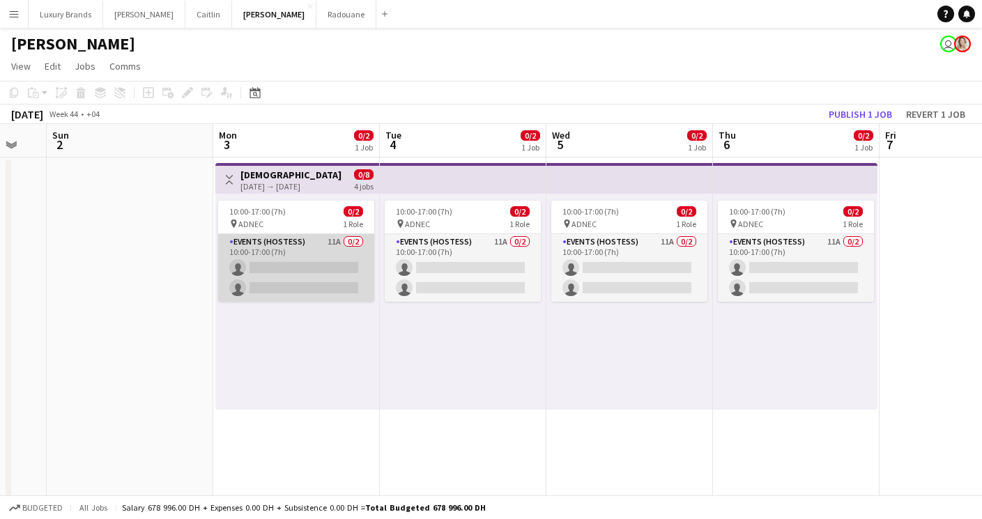
click at [300, 243] on app-card-role "Events (Hostess) 11A 0/2 10:00-17:00 (7h) single-neutral-actions single-neutral…" at bounding box center [296, 268] width 156 height 68
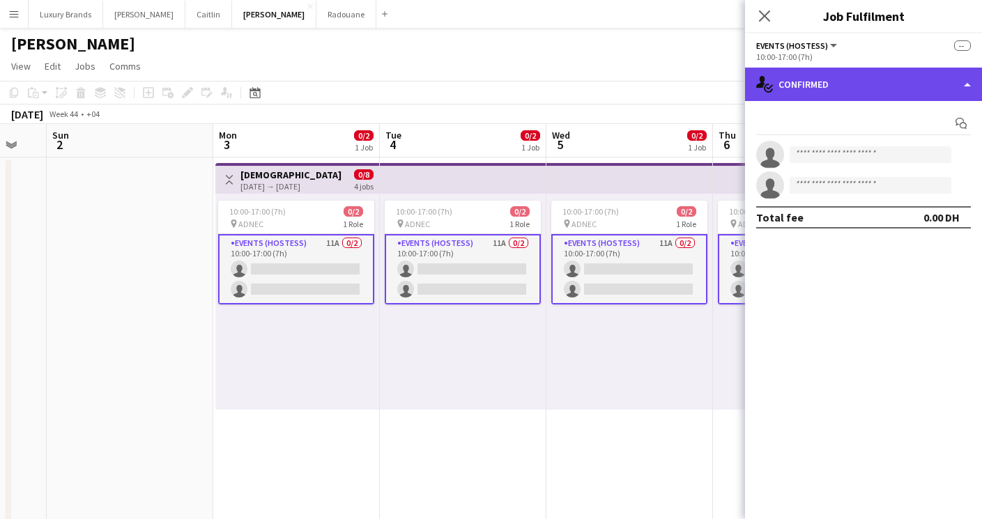
click at [847, 93] on div "single-neutral-actions-check-2 Confirmed" at bounding box center [863, 84] width 237 height 33
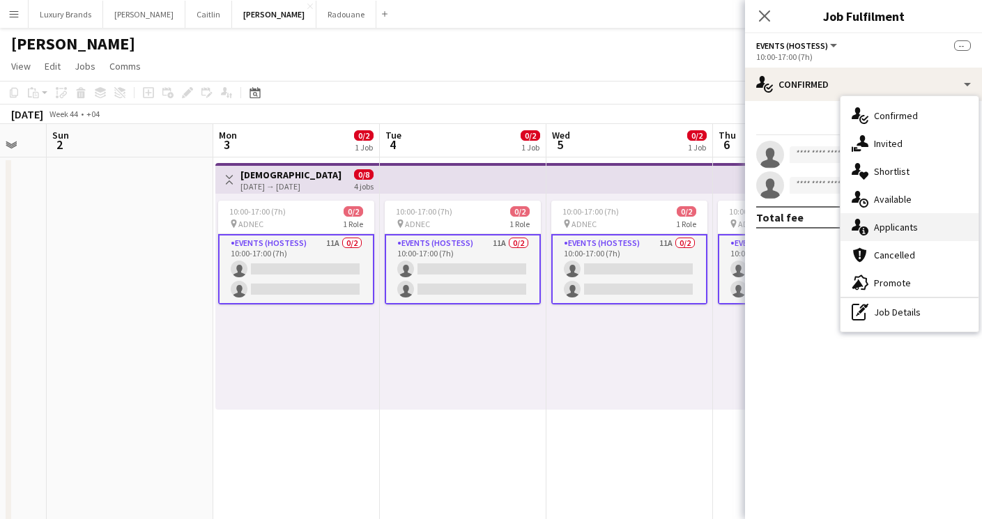
click at [899, 217] on div "single-neutral-actions-information Applicants" at bounding box center [910, 227] width 138 height 28
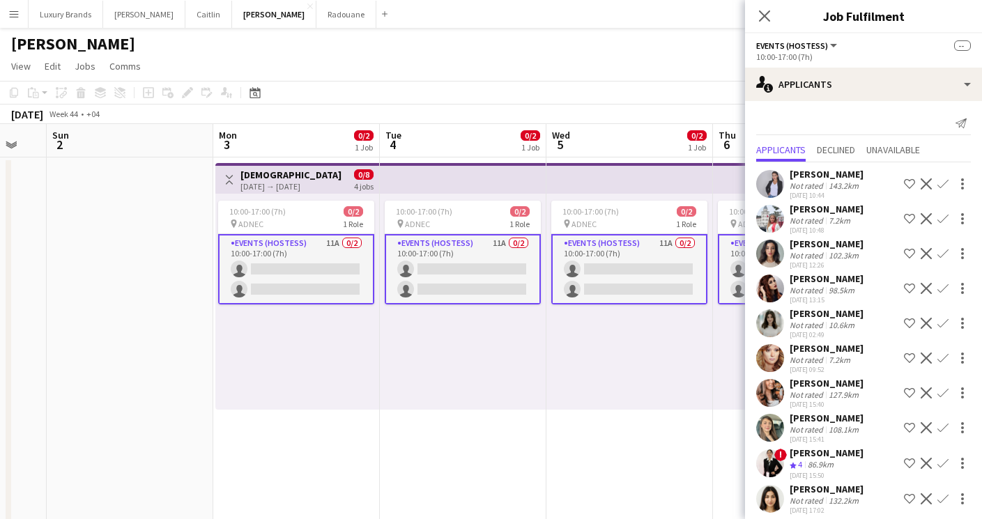
scroll to position [44, 0]
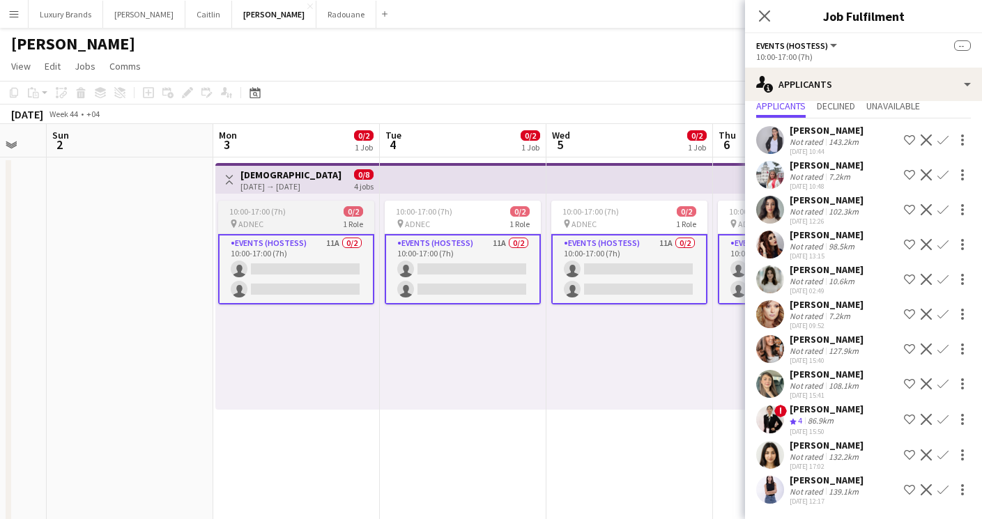
click at [282, 225] on div "pin ADNEC 1 Role" at bounding box center [296, 223] width 156 height 11
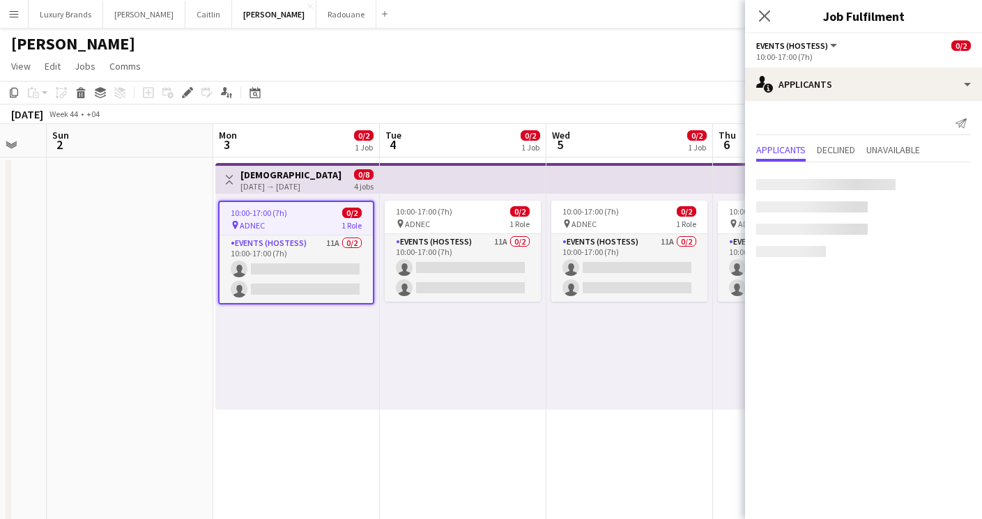
scroll to position [0, 0]
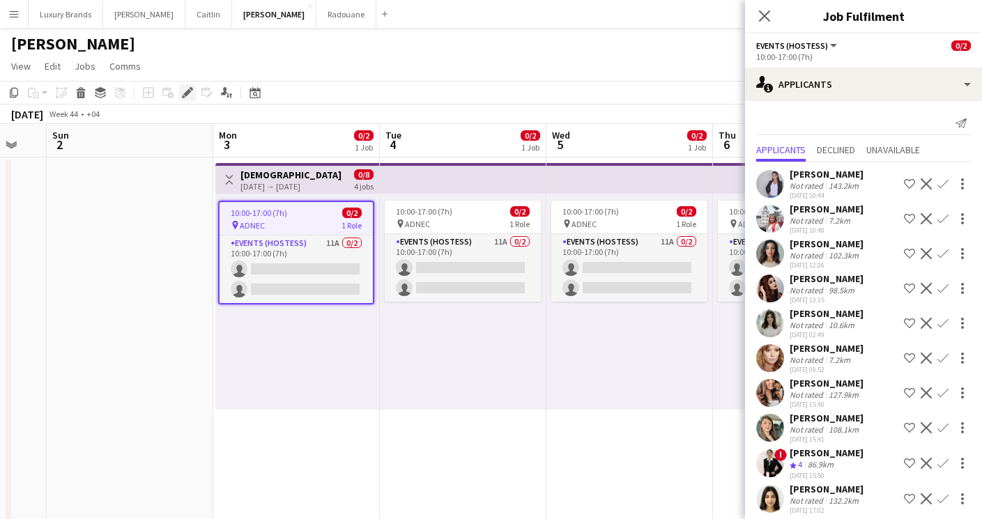
click at [183, 93] on icon "Edit" at bounding box center [187, 92] width 11 height 11
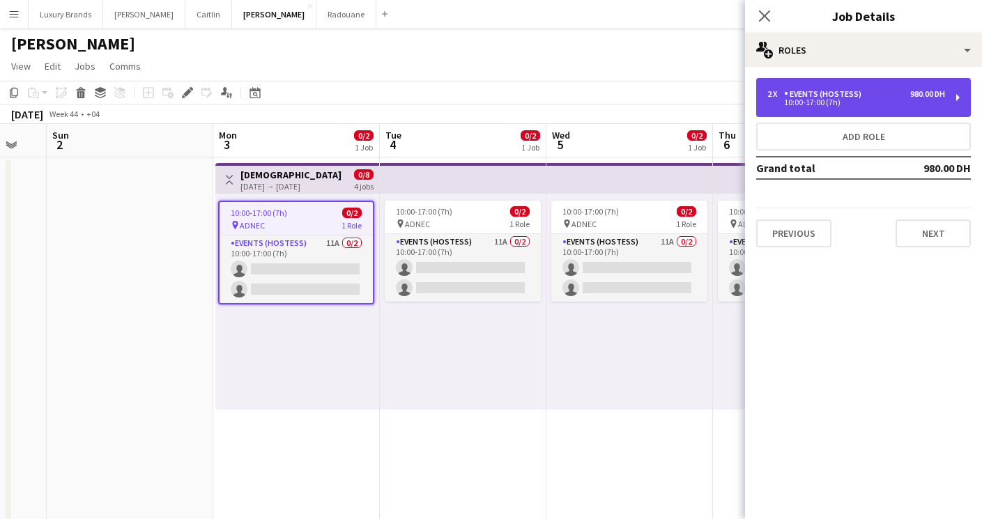
click at [788, 101] on div "10:00-17:00 (7h)" at bounding box center [856, 102] width 178 height 7
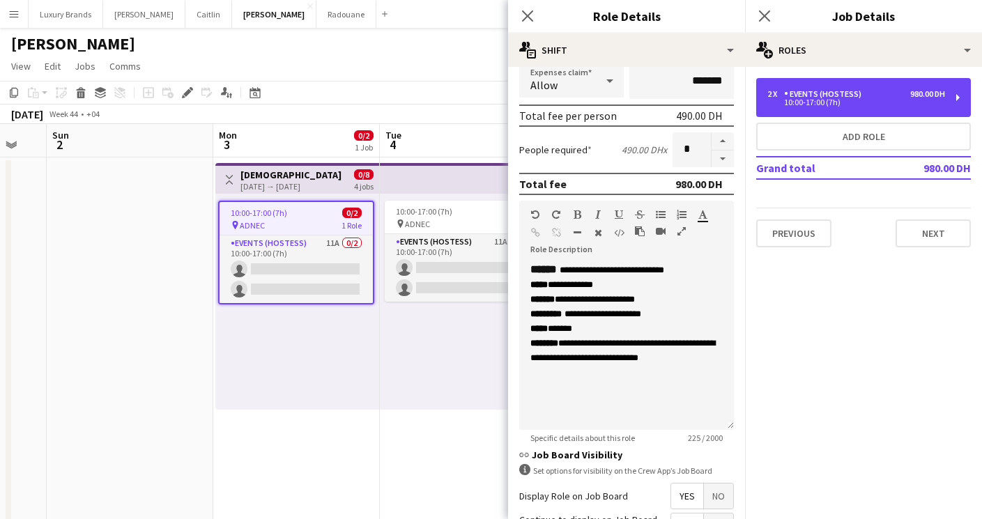
scroll to position [425, 0]
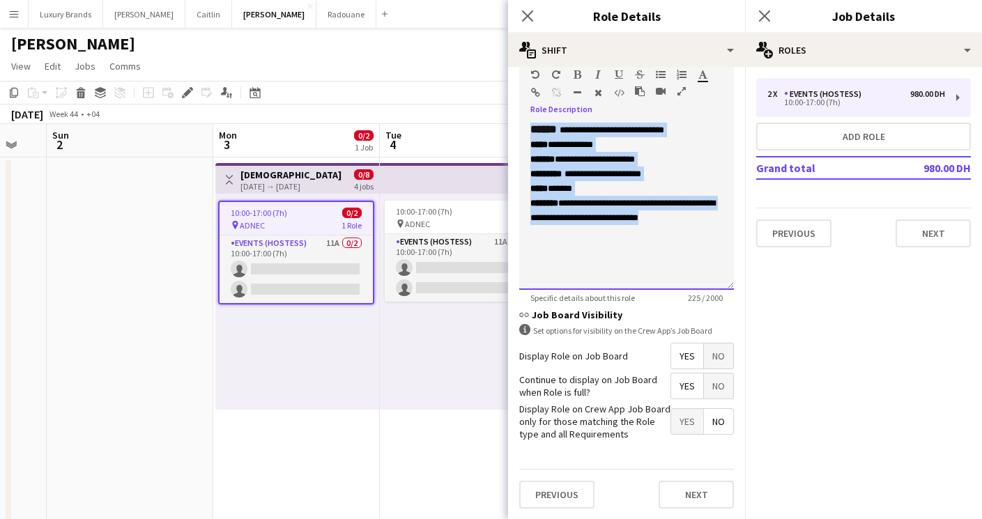
drag, startPoint x: 707, startPoint y: 217, endPoint x: 492, endPoint y: 98, distance: 245.9
click at [492, 98] on body "Menu Boards Boards Boards All jobs Status Workforce Workforce My Workforce Recr…" at bounding box center [491, 417] width 982 height 834
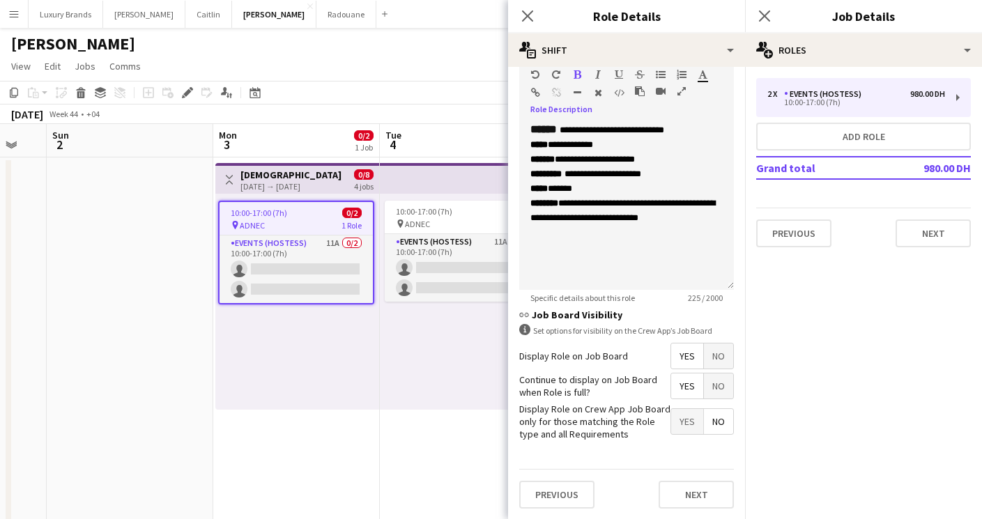
click at [177, 365] on app-date-cell at bounding box center [130, 484] width 167 height 652
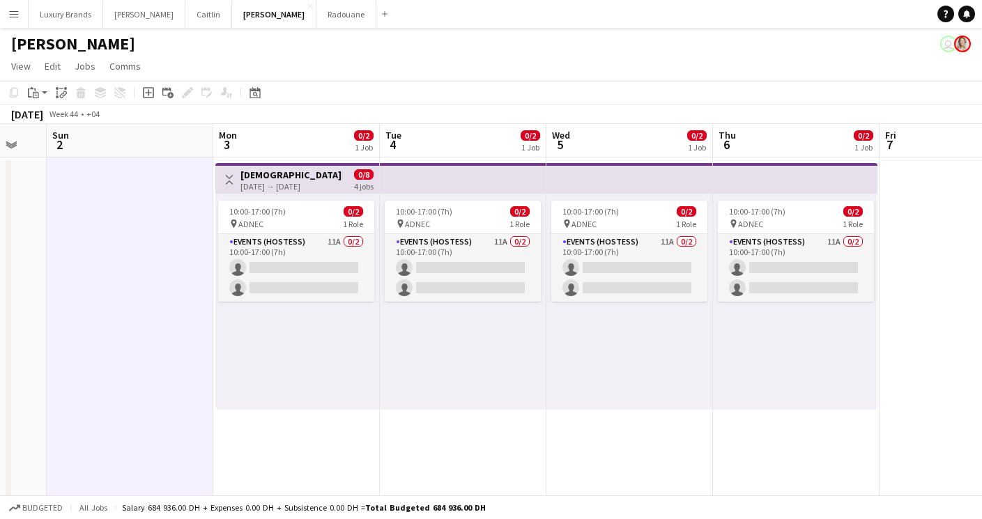
click at [20, 19] on button "Menu" at bounding box center [14, 14] width 28 height 28
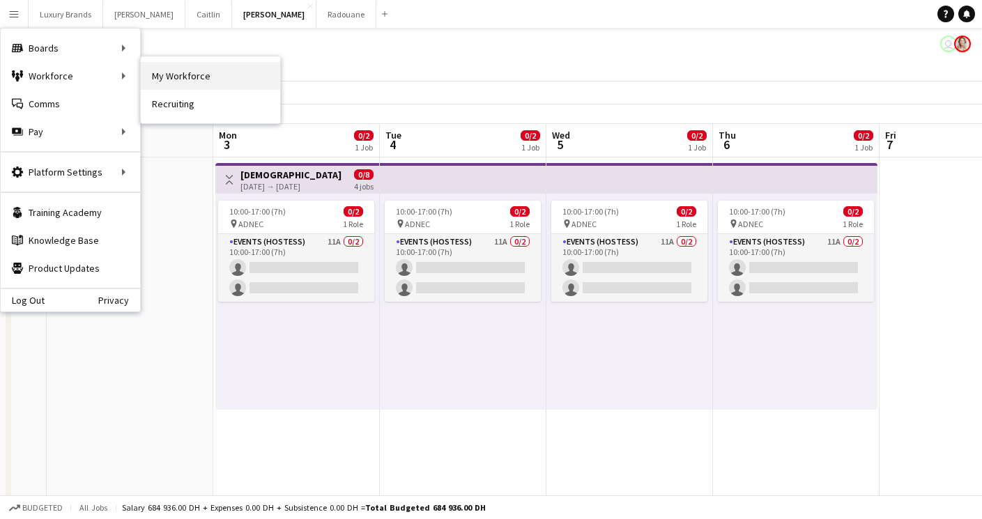
click at [187, 83] on link "My Workforce" at bounding box center [210, 76] width 139 height 28
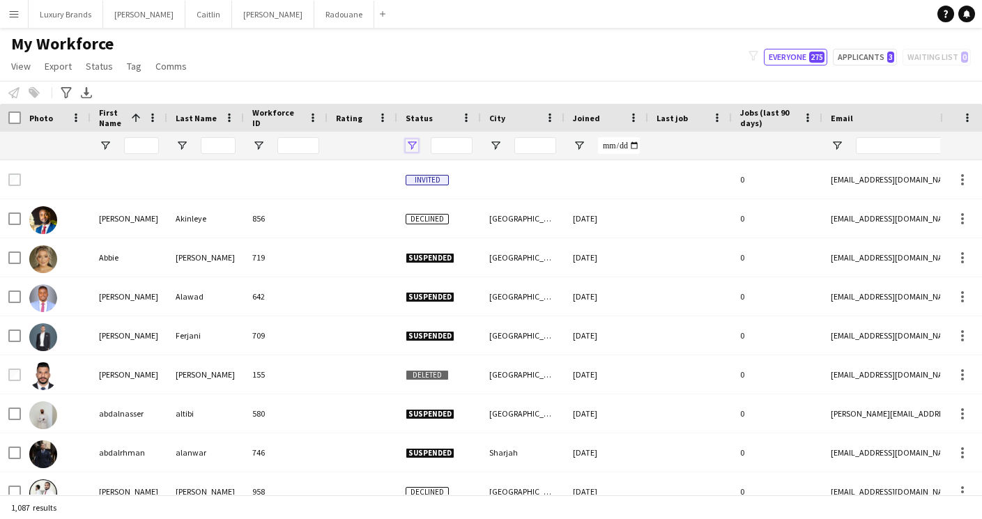
click at [409, 144] on span "Open Filter Menu" at bounding box center [412, 145] width 13 height 13
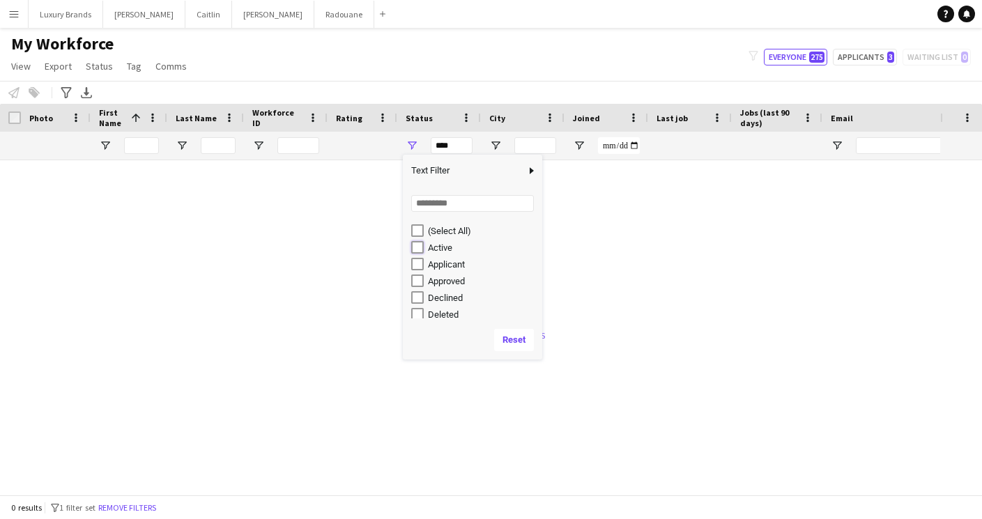
type input "**********"
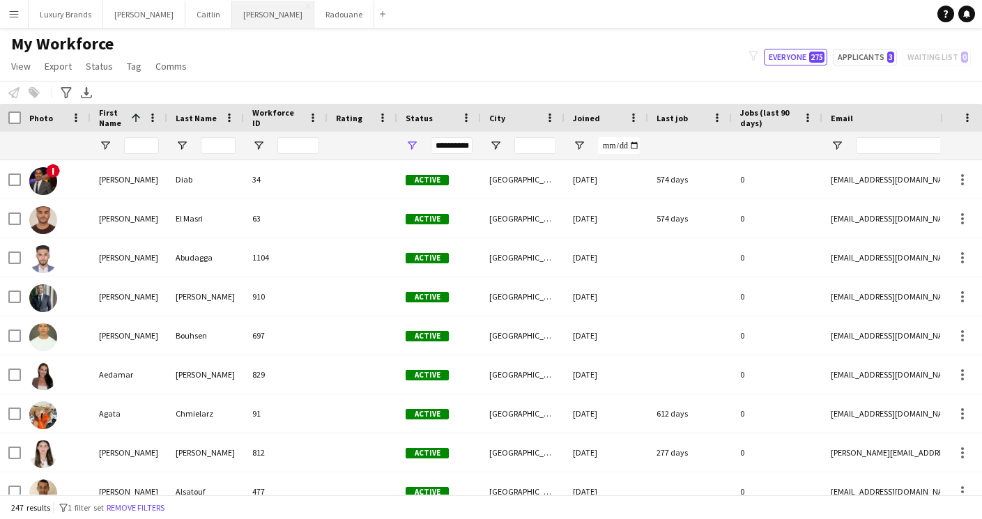
click at [232, 15] on button "[PERSON_NAME]" at bounding box center [273, 14] width 82 height 27
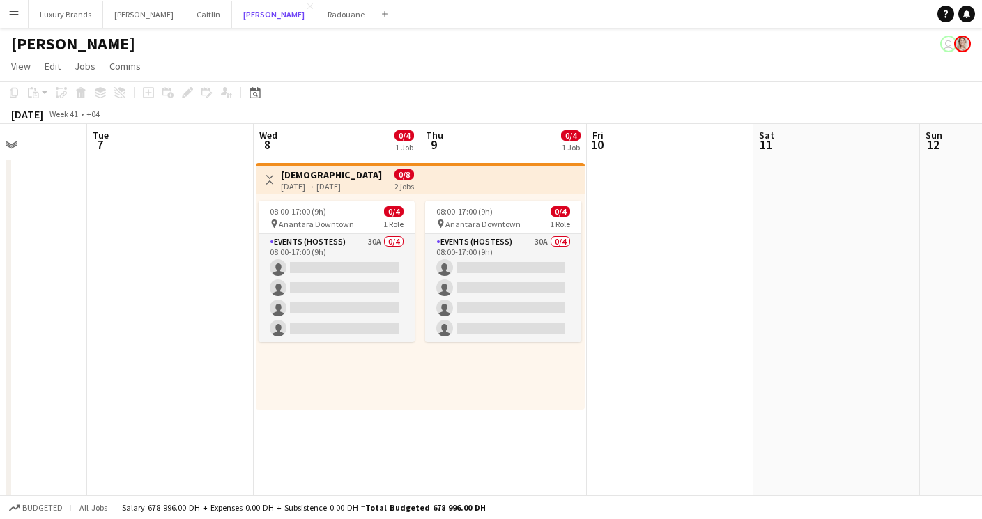
scroll to position [0, 413]
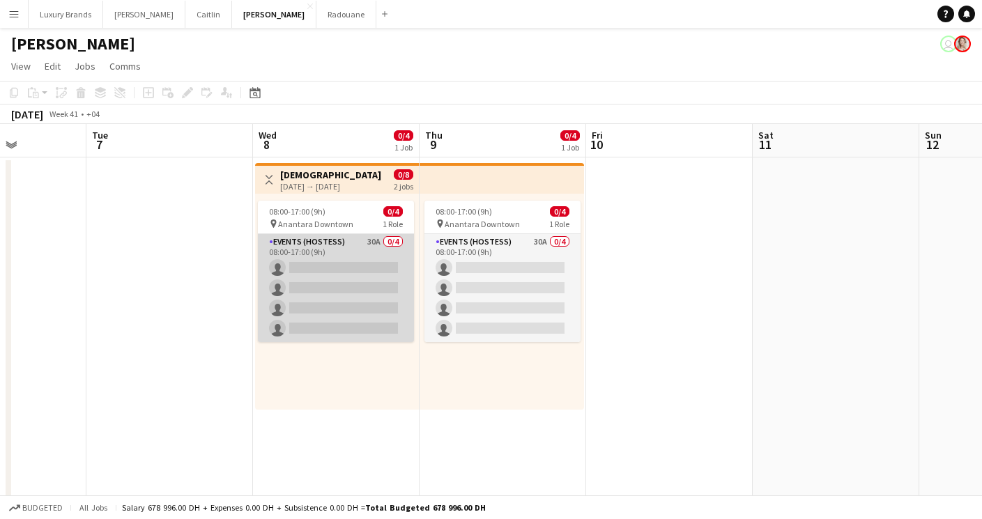
click at [364, 262] on app-card-role "Events (Hostess) 30A 0/4 08:00-17:00 (9h) single-neutral-actions single-neutral…" at bounding box center [336, 288] width 156 height 108
